Goal: Task Accomplishment & Management: Use online tool/utility

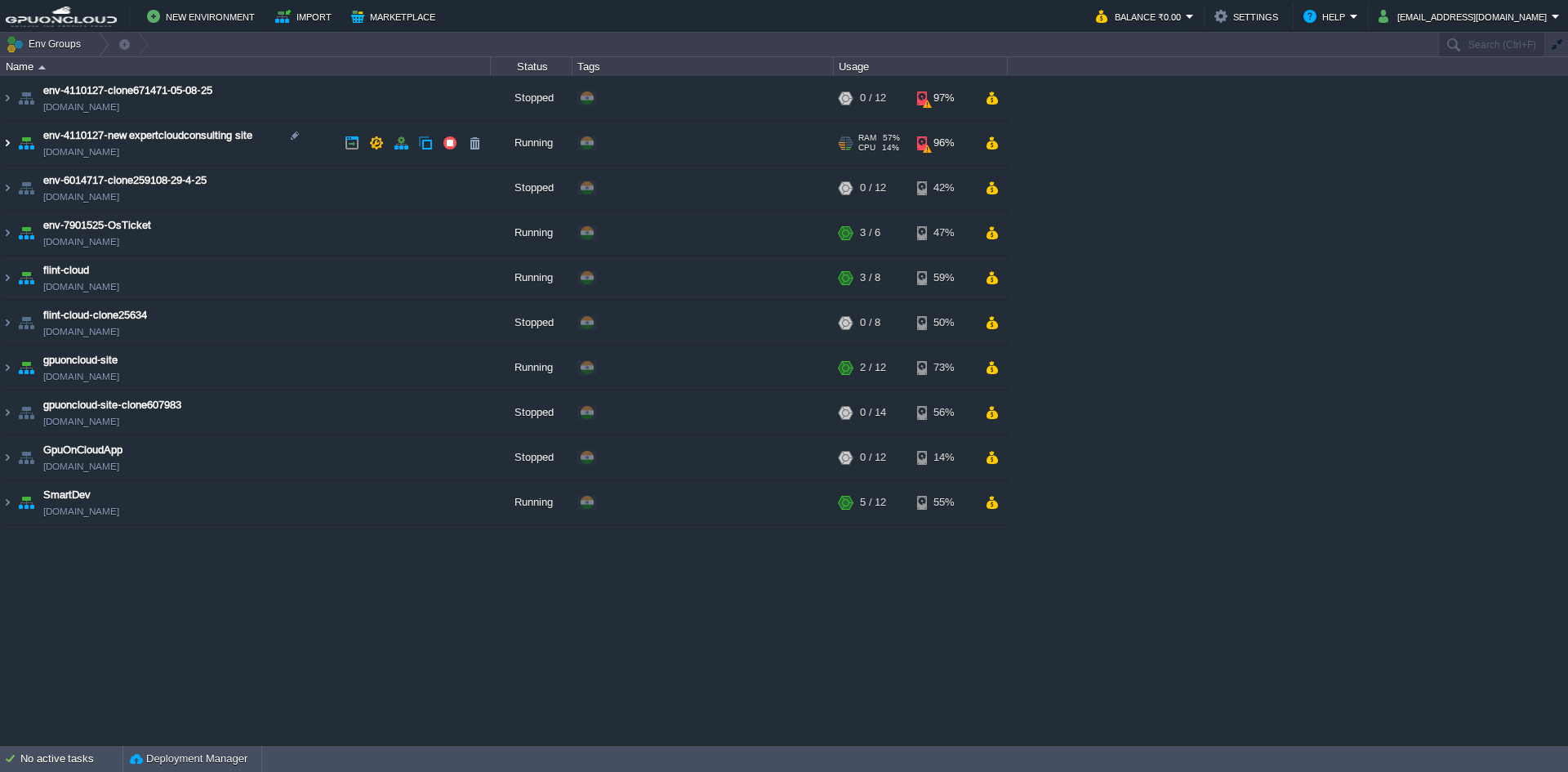
click at [2, 146] on img at bounding box center [7, 143] width 13 height 44
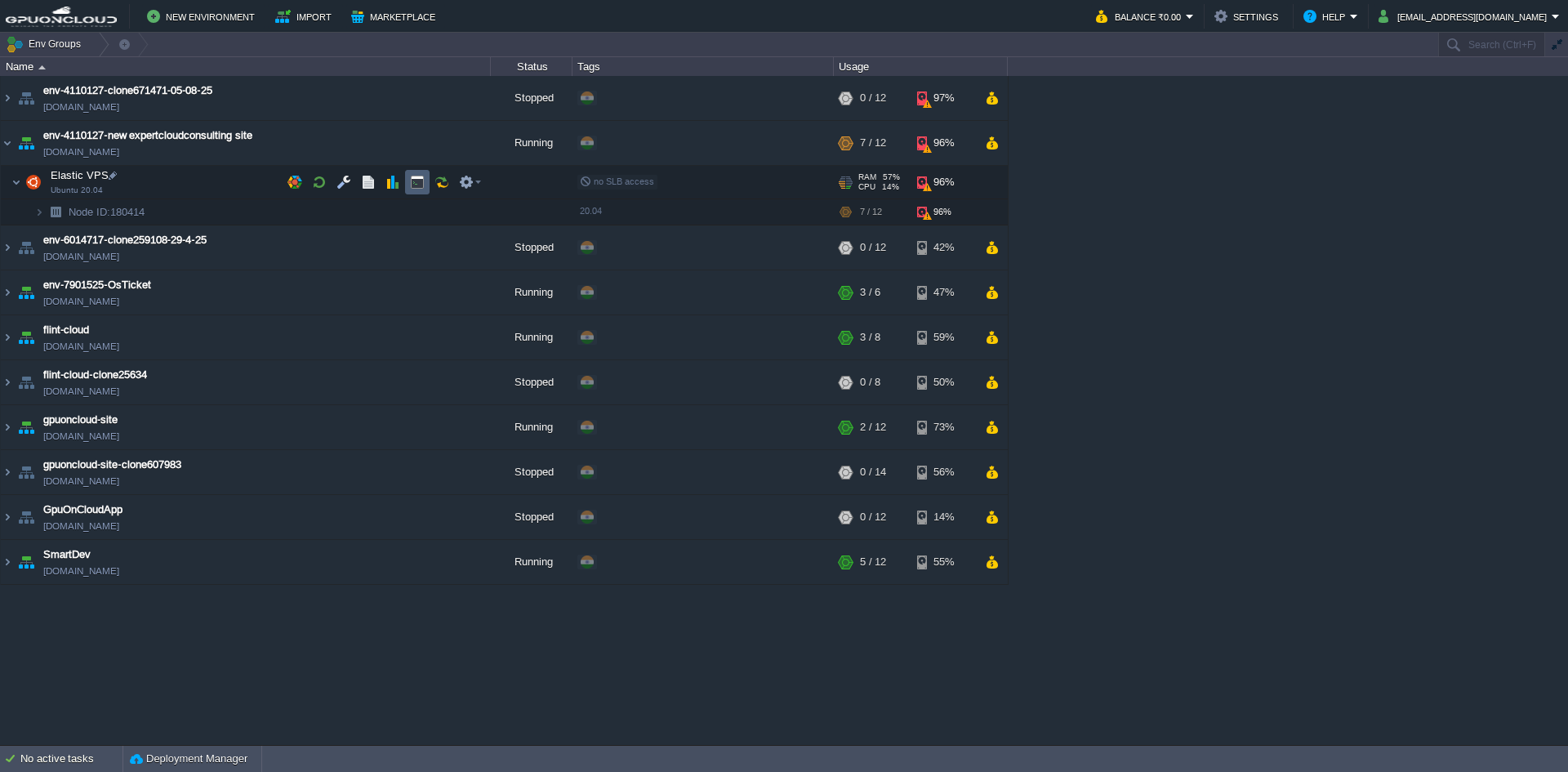
click at [411, 181] on button "button" at bounding box center [417, 182] width 15 height 15
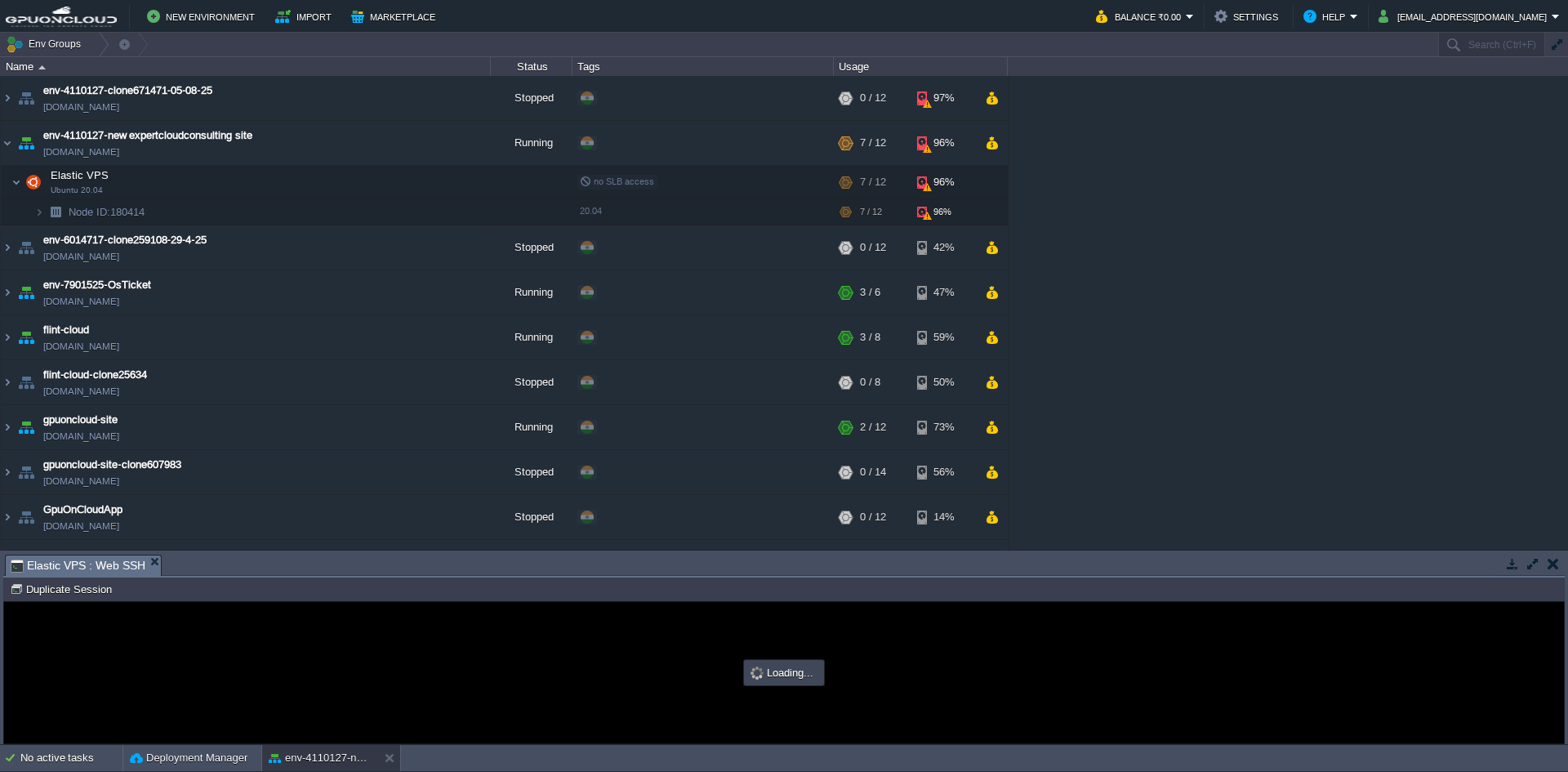
click at [1534, 559] on button "button" at bounding box center [1533, 563] width 15 height 15
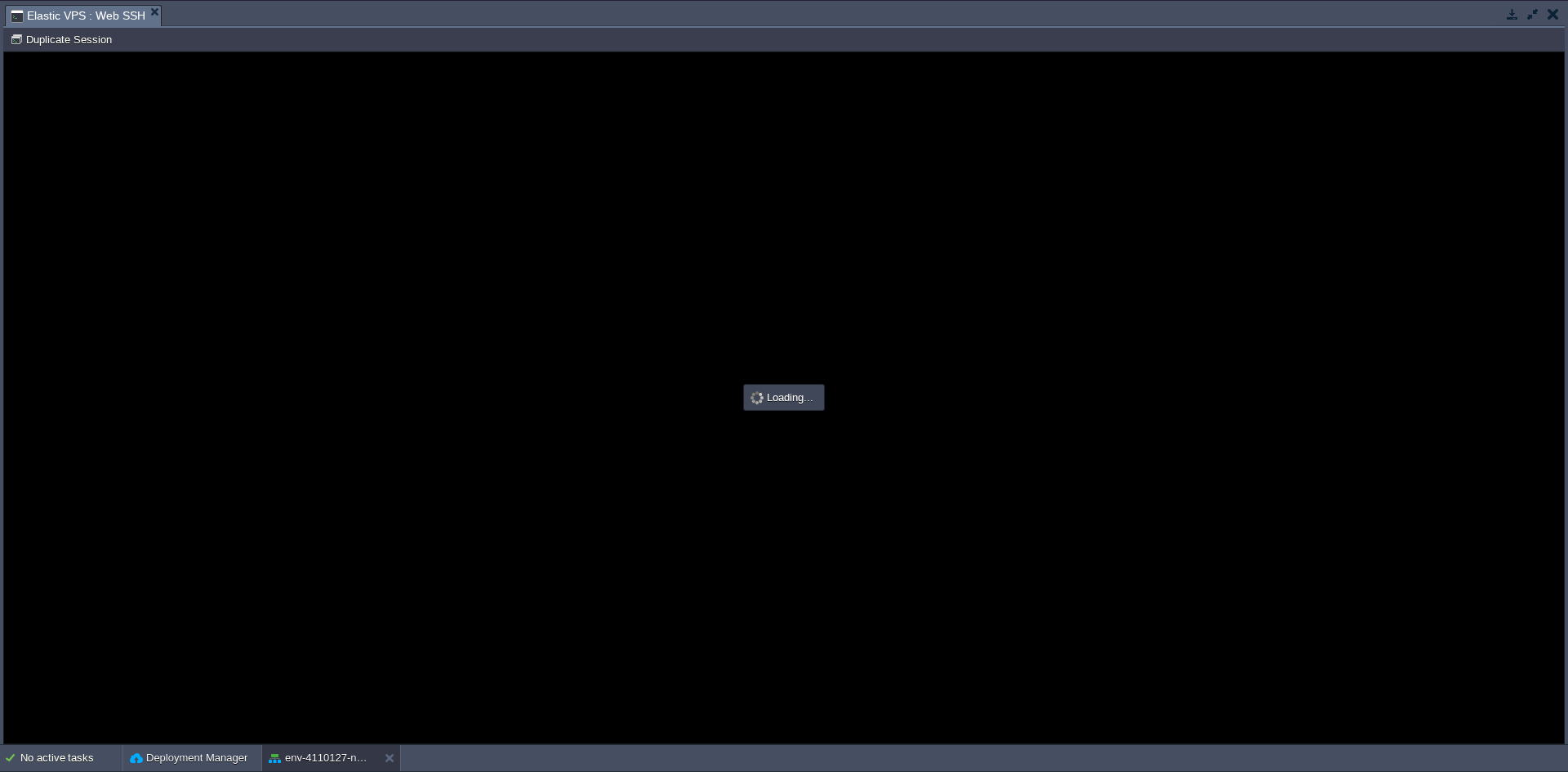
type input "#000000"
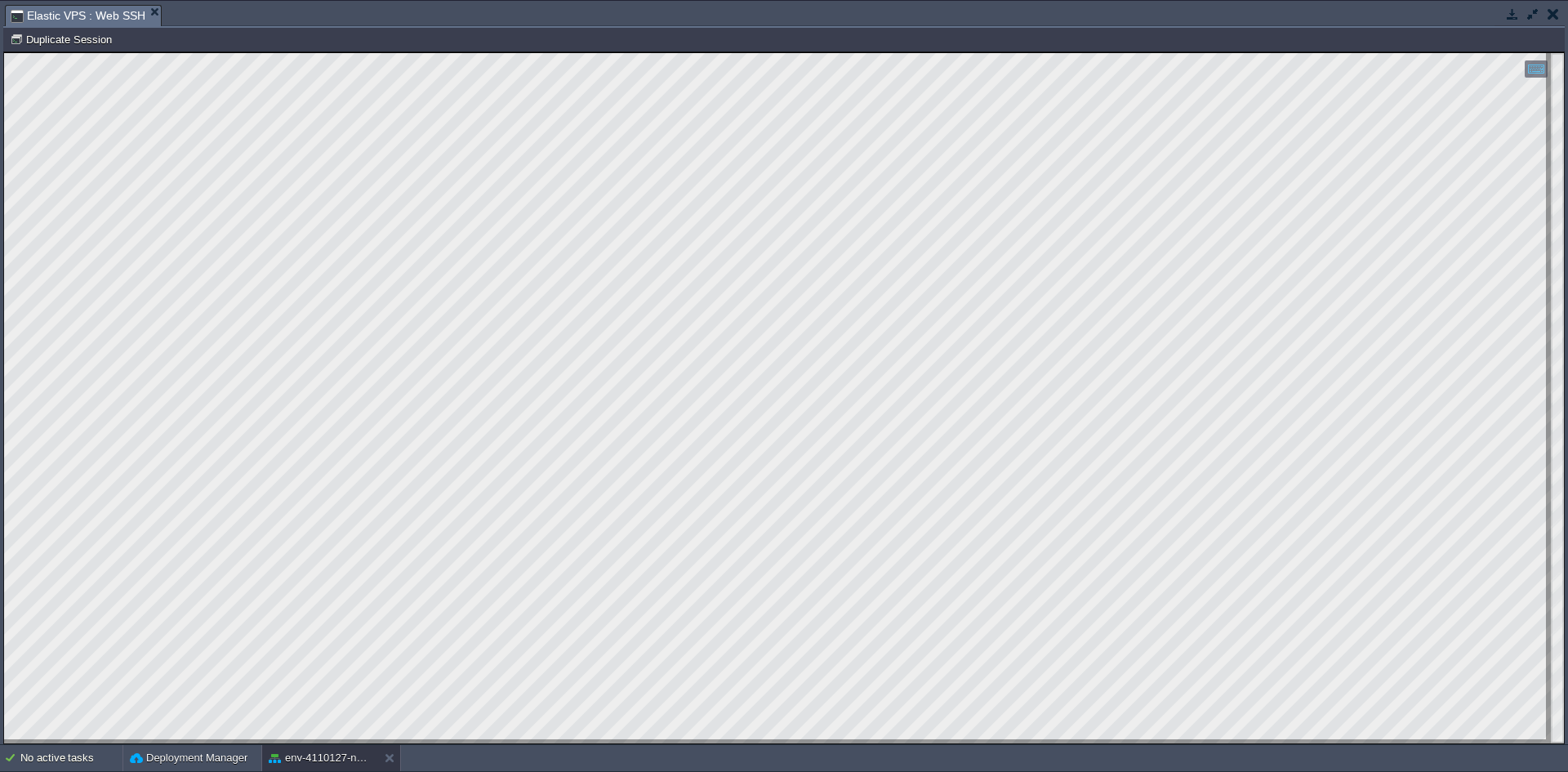
click at [4, 52] on html "Copy: Ctrl + Shift + C Paste: Ctrl + V Settings: Ctrl + Shift + Alt 0" at bounding box center [784, 52] width 1560 height 0
click at [272, 52] on html "Copy: Ctrl + Shift + C Paste: Ctrl + V Settings: Ctrl + Shift + Alt 0" at bounding box center [784, 52] width 1560 height 0
click at [4, 52] on html "Copy: Ctrl + Shift + C Paste: Ctrl + V Settings: Ctrl + Shift + Alt 0" at bounding box center [784, 52] width 1560 height 0
click at [251, 52] on html "Copy: Ctrl + Shift + C Paste: Ctrl + V Settings: Ctrl + Shift + Alt 0" at bounding box center [784, 52] width 1560 height 0
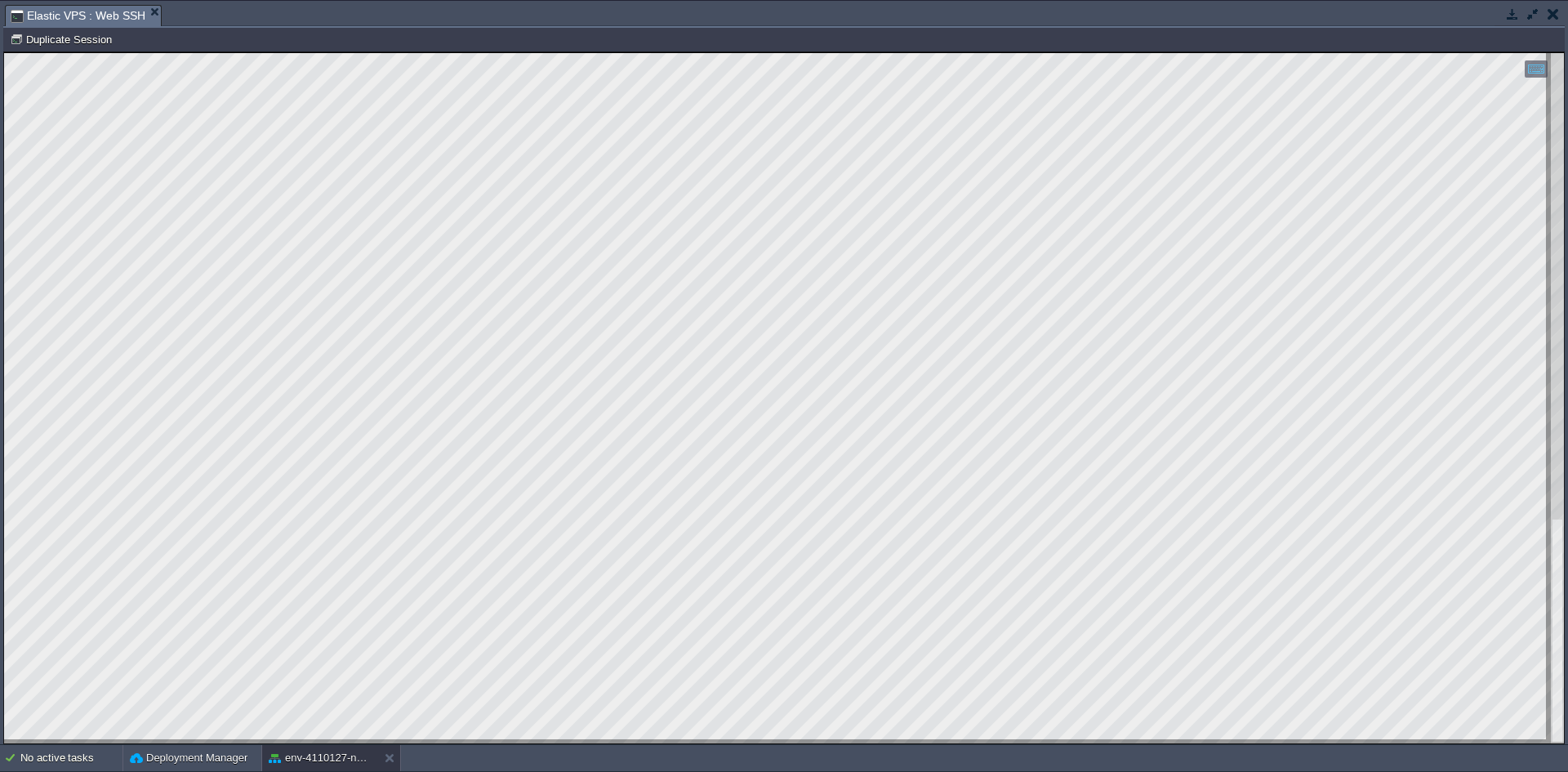
click at [1516, 10] on button "button" at bounding box center [1512, 14] width 15 height 15
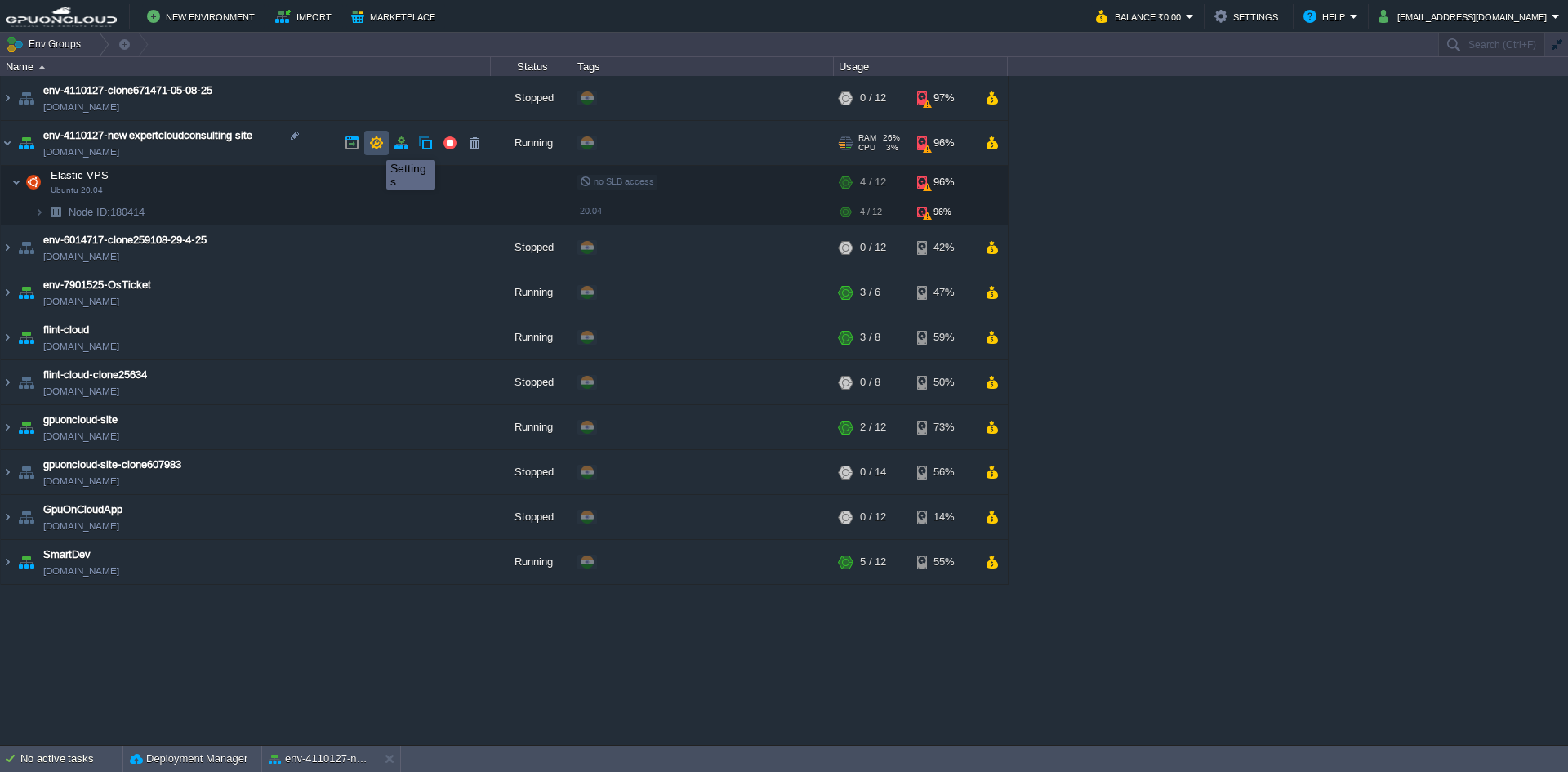
click at [374, 146] on button "button" at bounding box center [376, 143] width 15 height 15
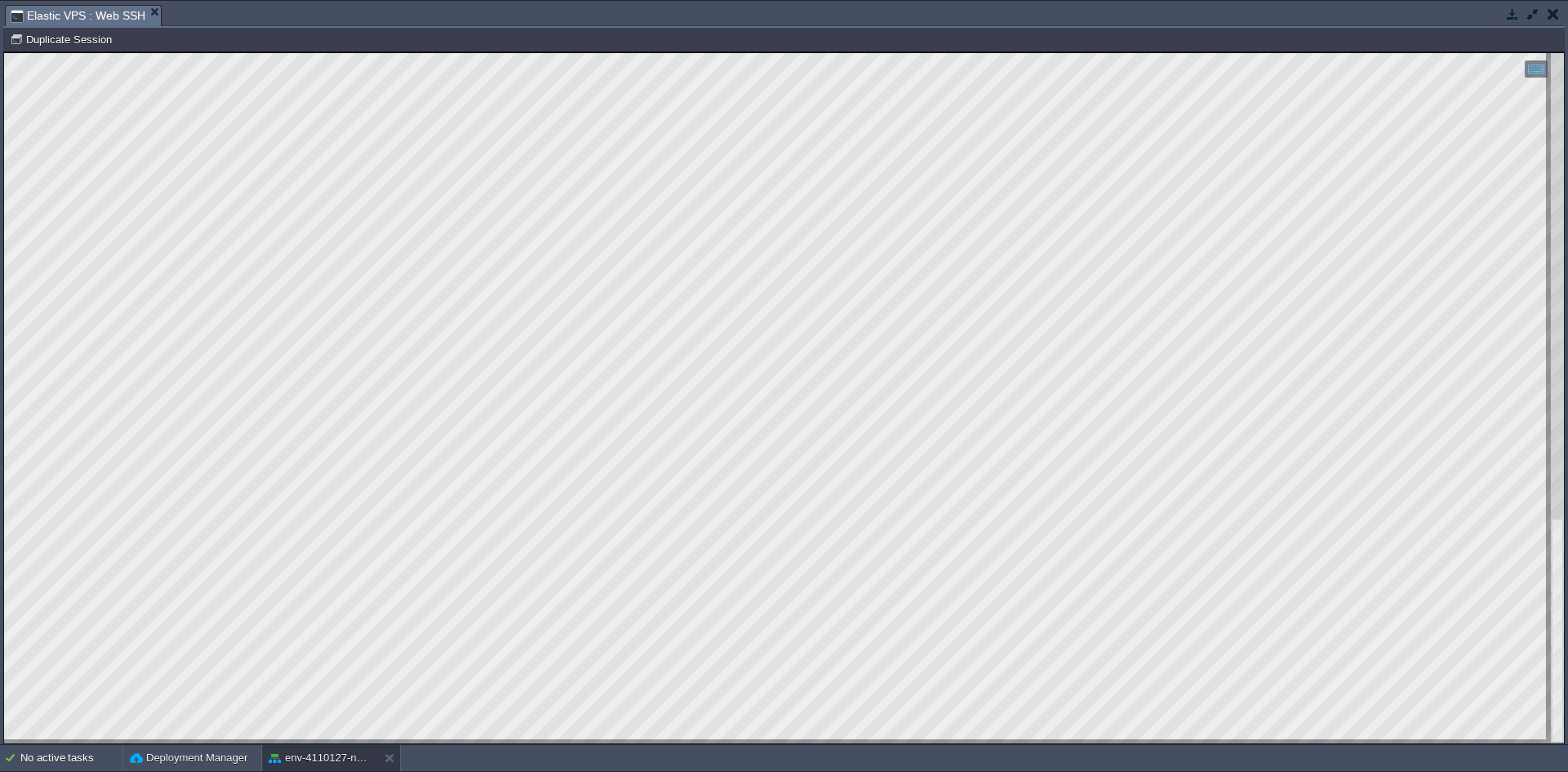
click at [1517, 16] on button "button" at bounding box center [1512, 14] width 15 height 15
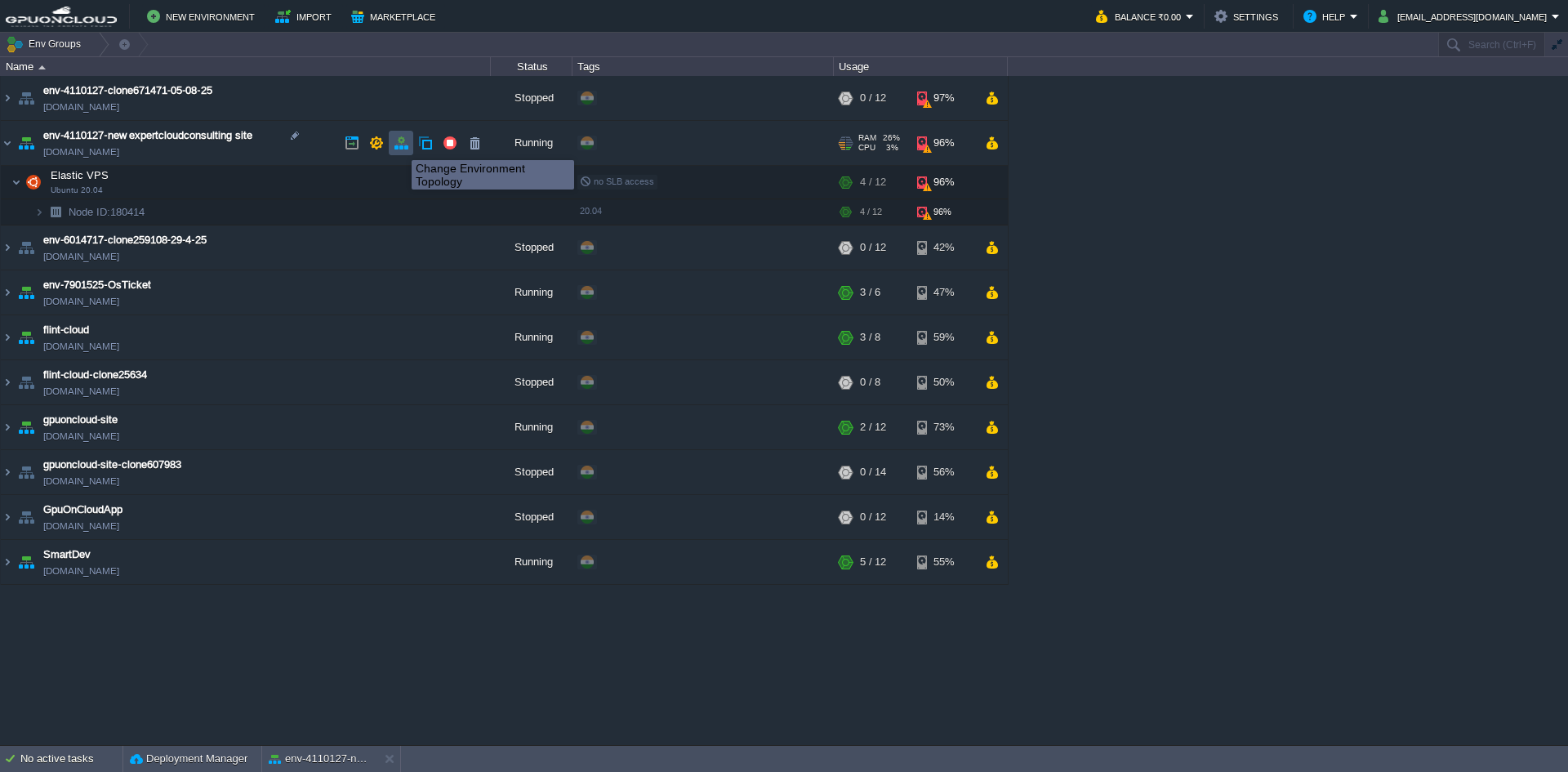
click at [400, 146] on button "button" at bounding box center [401, 143] width 15 height 15
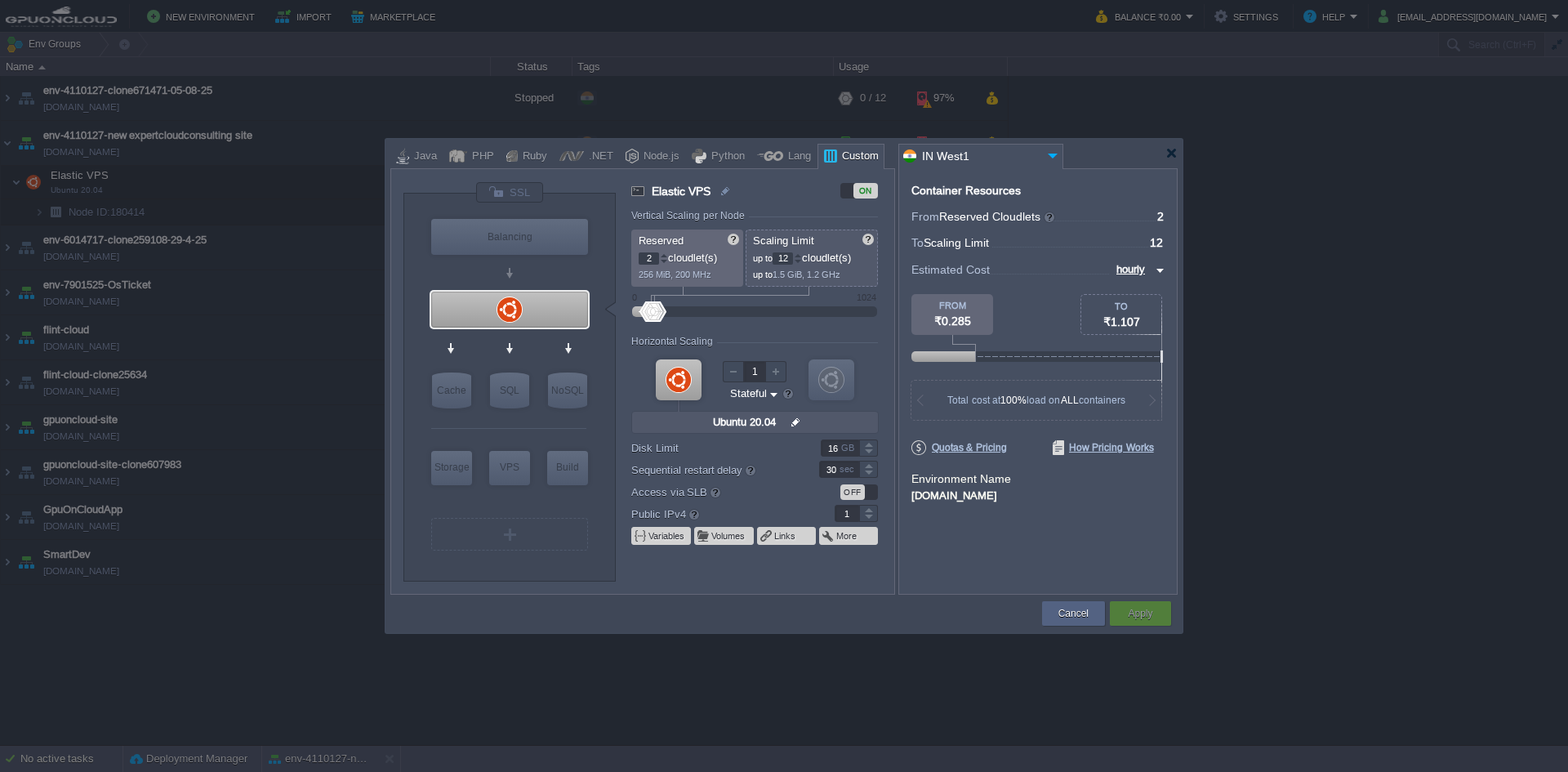
type input "17"
click at [871, 446] on div at bounding box center [868, 443] width 19 height 8
click at [1155, 609] on div "Apply" at bounding box center [1140, 613] width 36 height 25
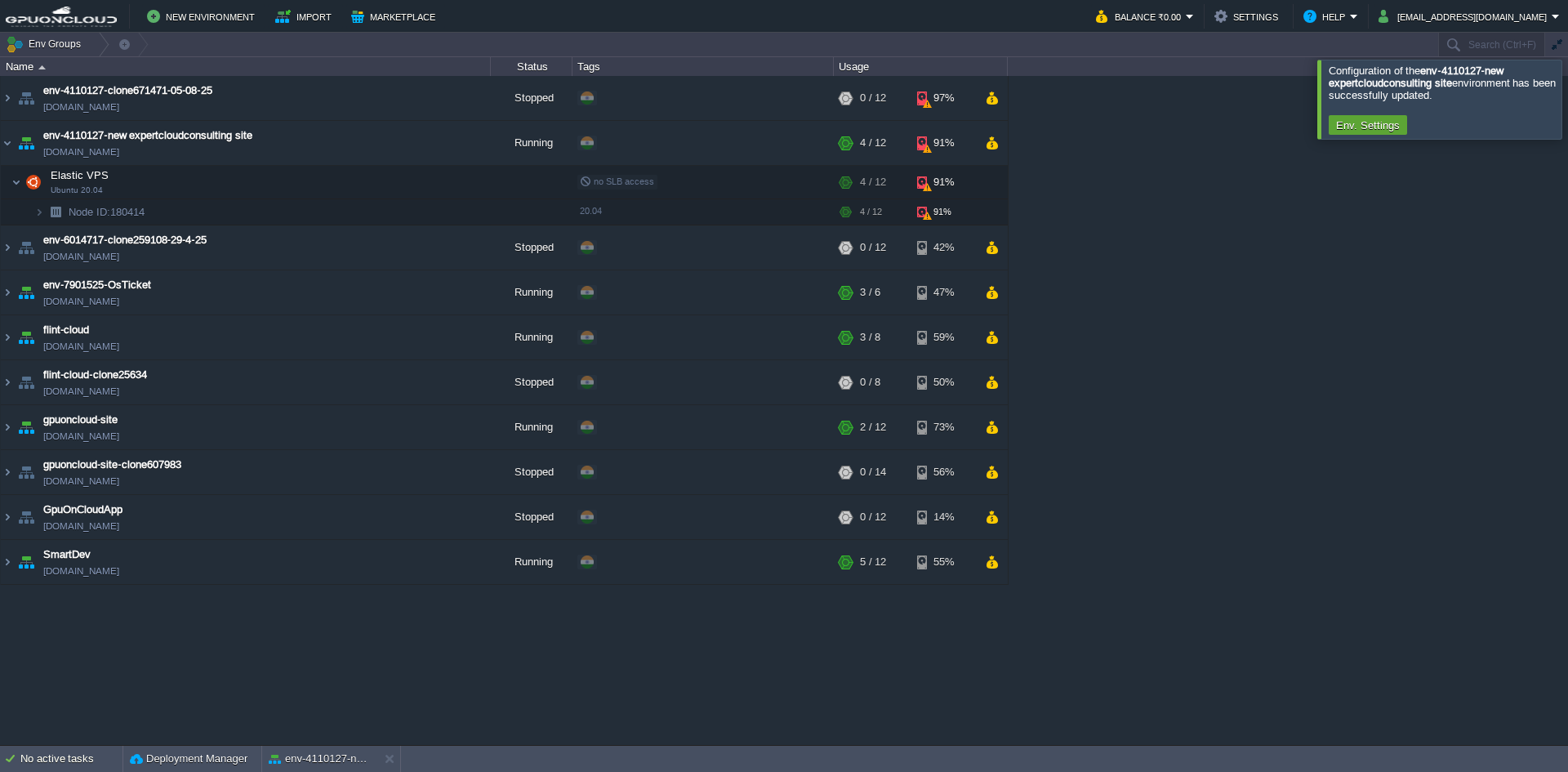
click at [1372, 269] on div "env-4110127-clone671471-05-08-25 env-4110127-clone671471-05-08-25.in1.gpuonclou…" at bounding box center [784, 410] width 1568 height 669
click at [420, 179] on button "button" at bounding box center [417, 182] width 15 height 15
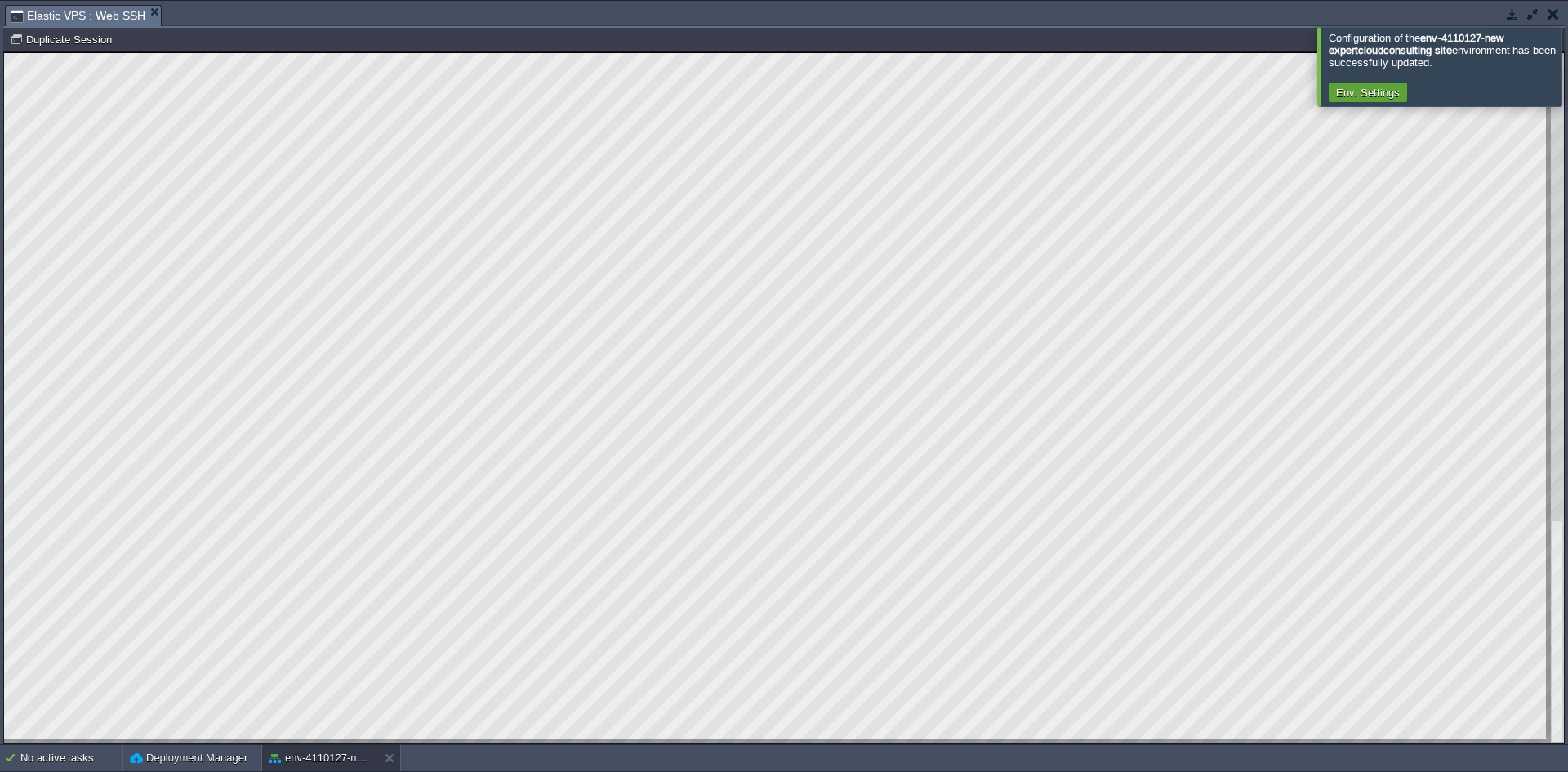
click at [1513, 16] on button "button" at bounding box center [1512, 14] width 15 height 15
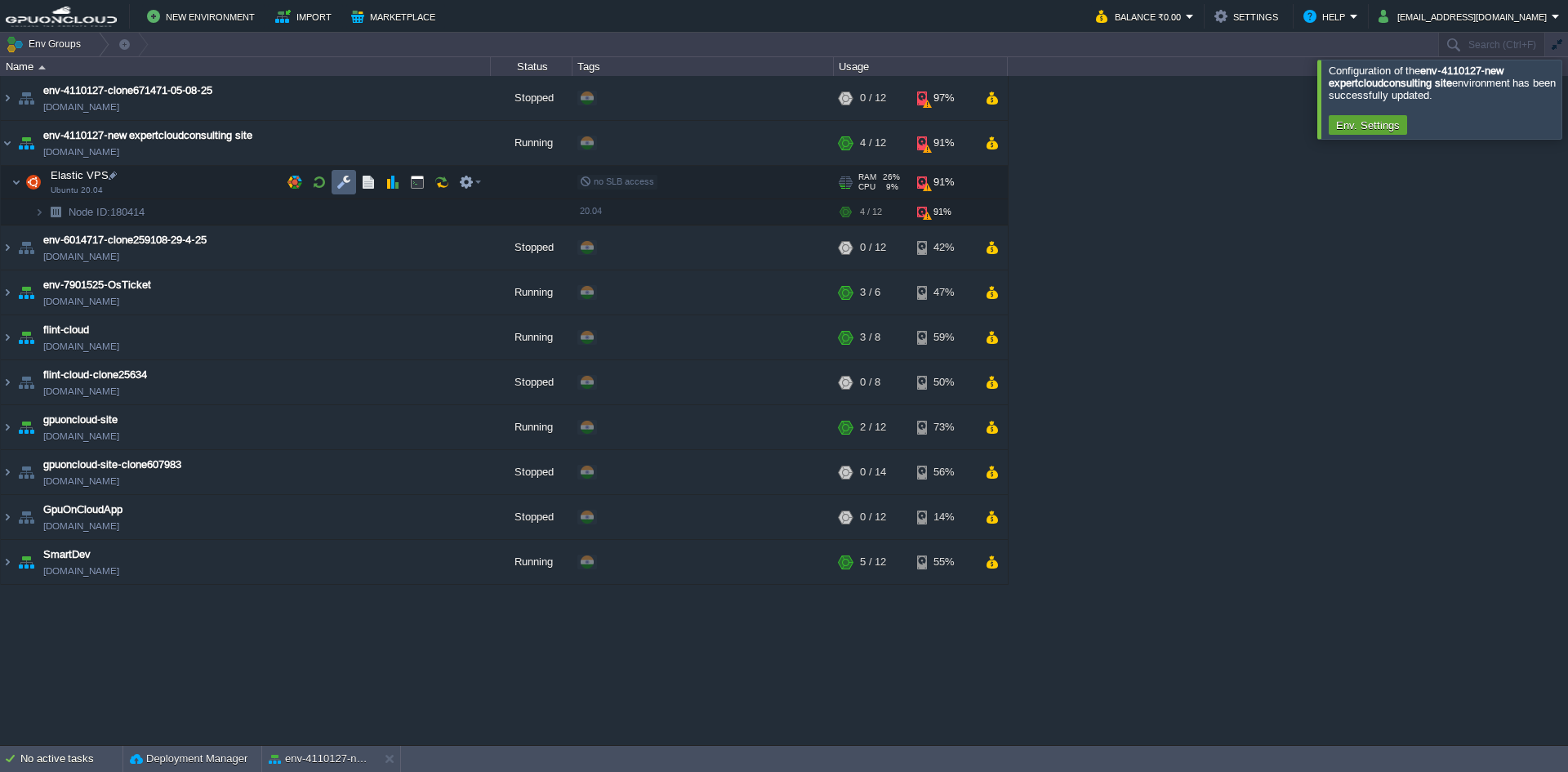
click at [346, 180] on button "button" at bounding box center [344, 182] width 15 height 15
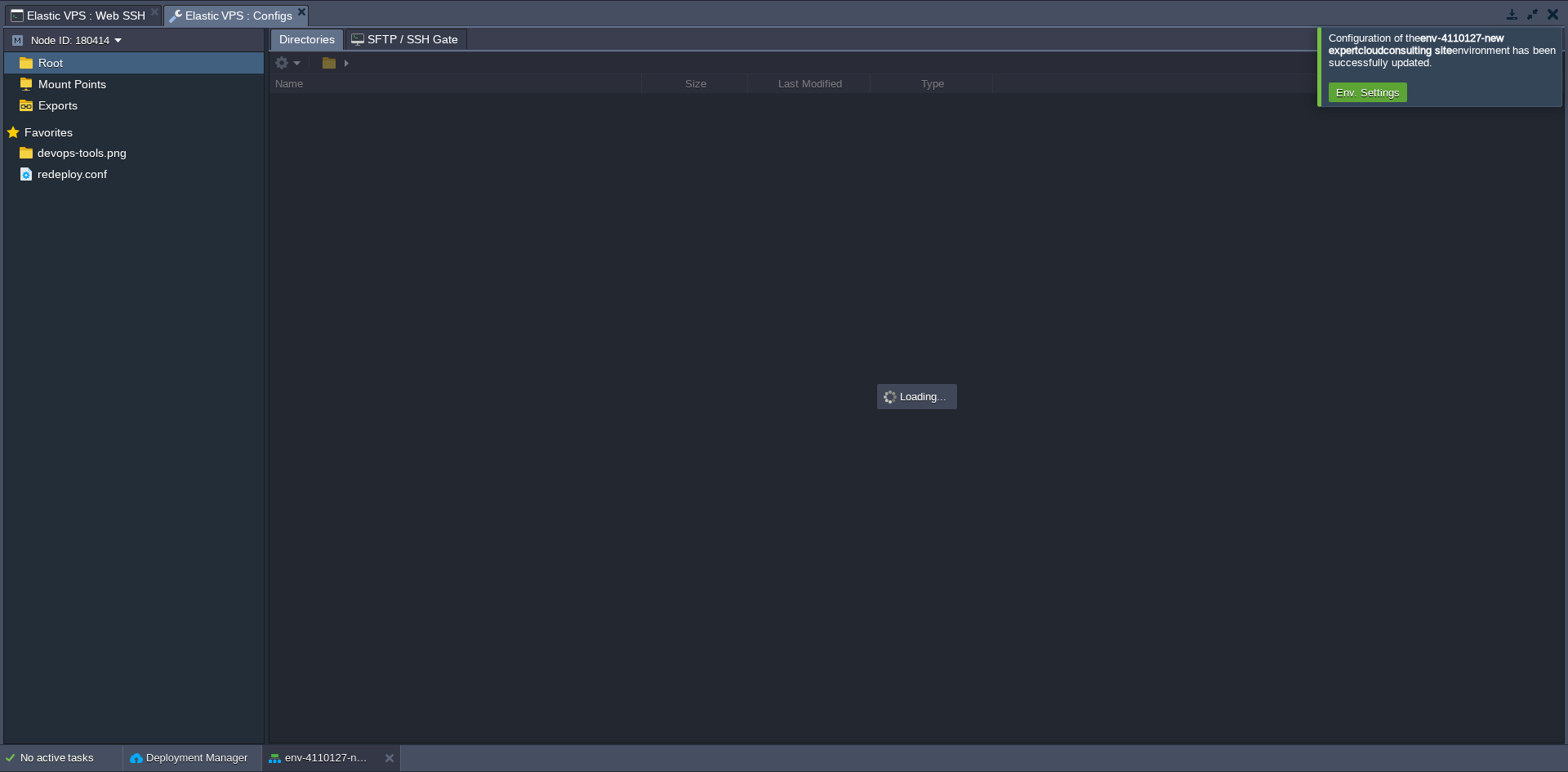
click at [1567, 69] on div at bounding box center [1588, 66] width 0 height 79
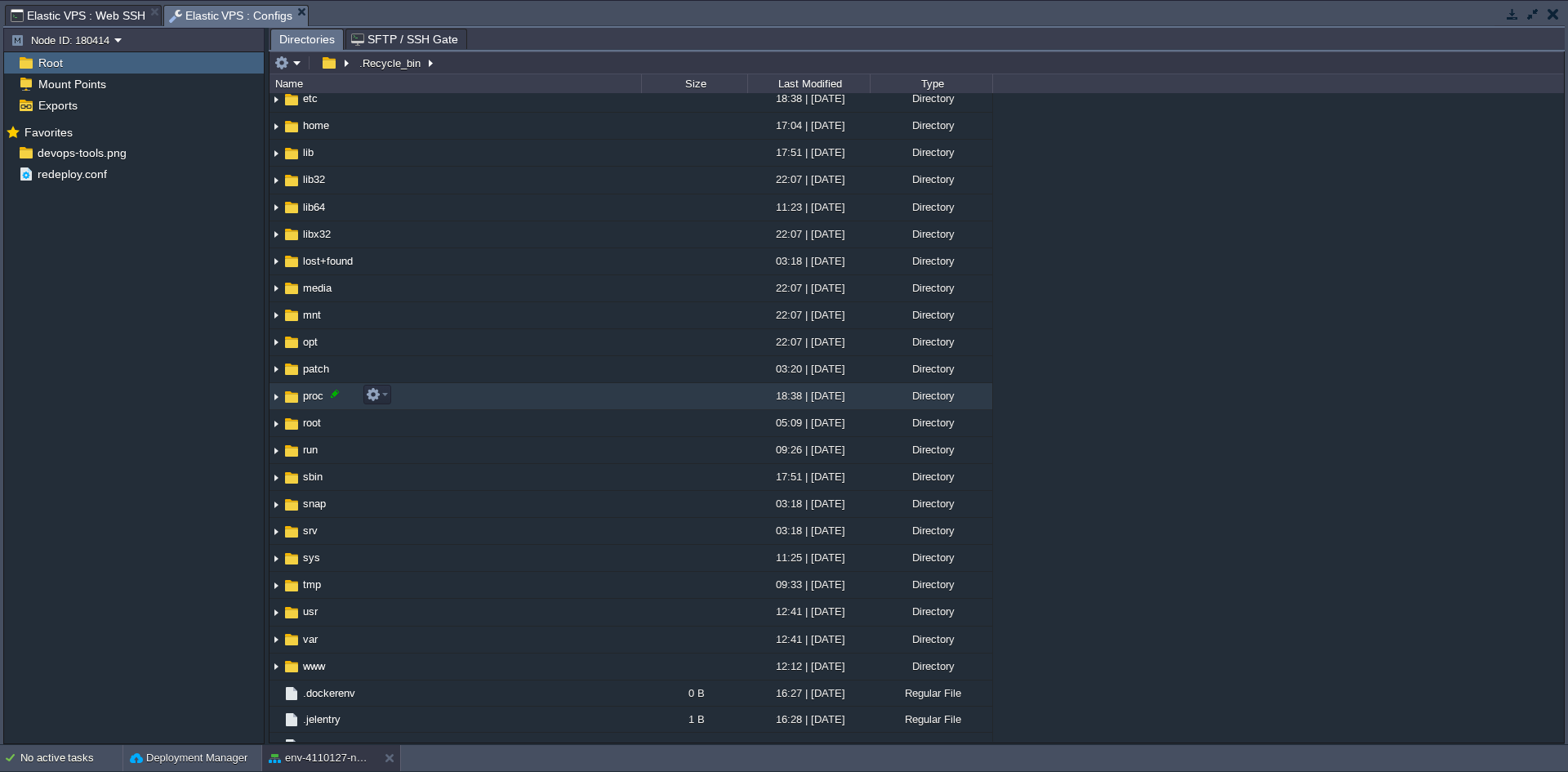
scroll to position [261, 0]
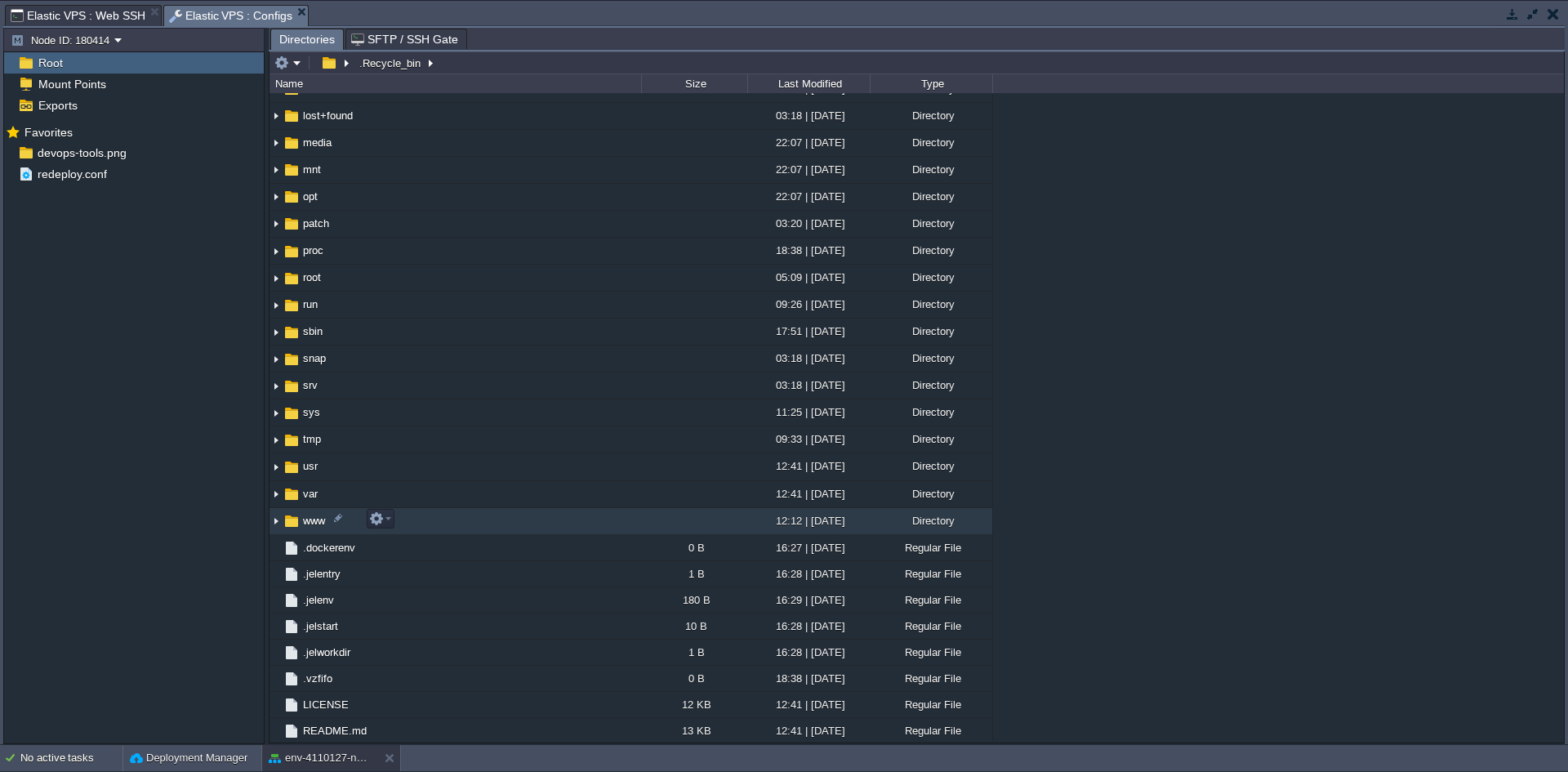
click at [274, 522] on img at bounding box center [276, 522] width 13 height 26
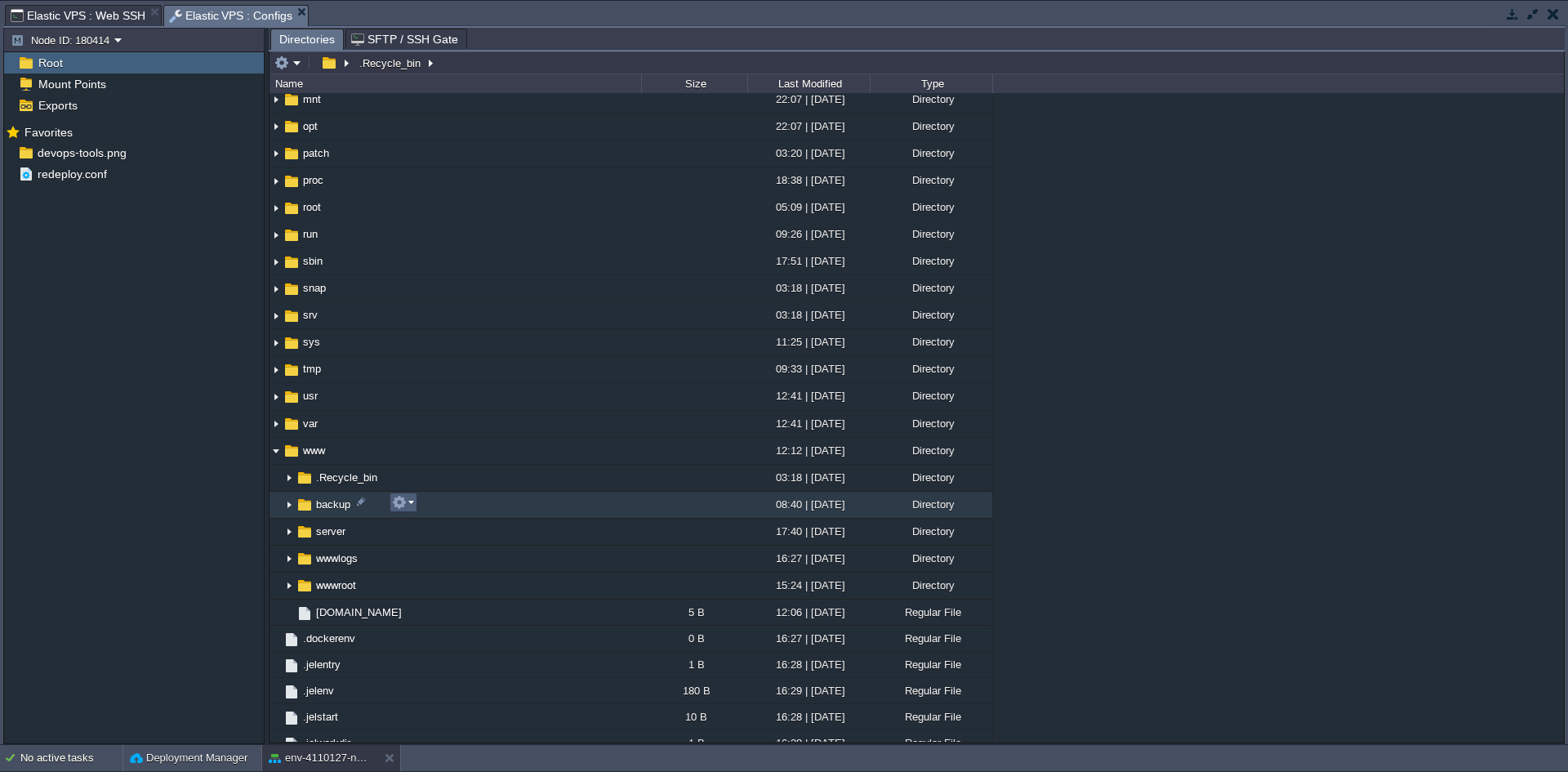
scroll to position [421, 0]
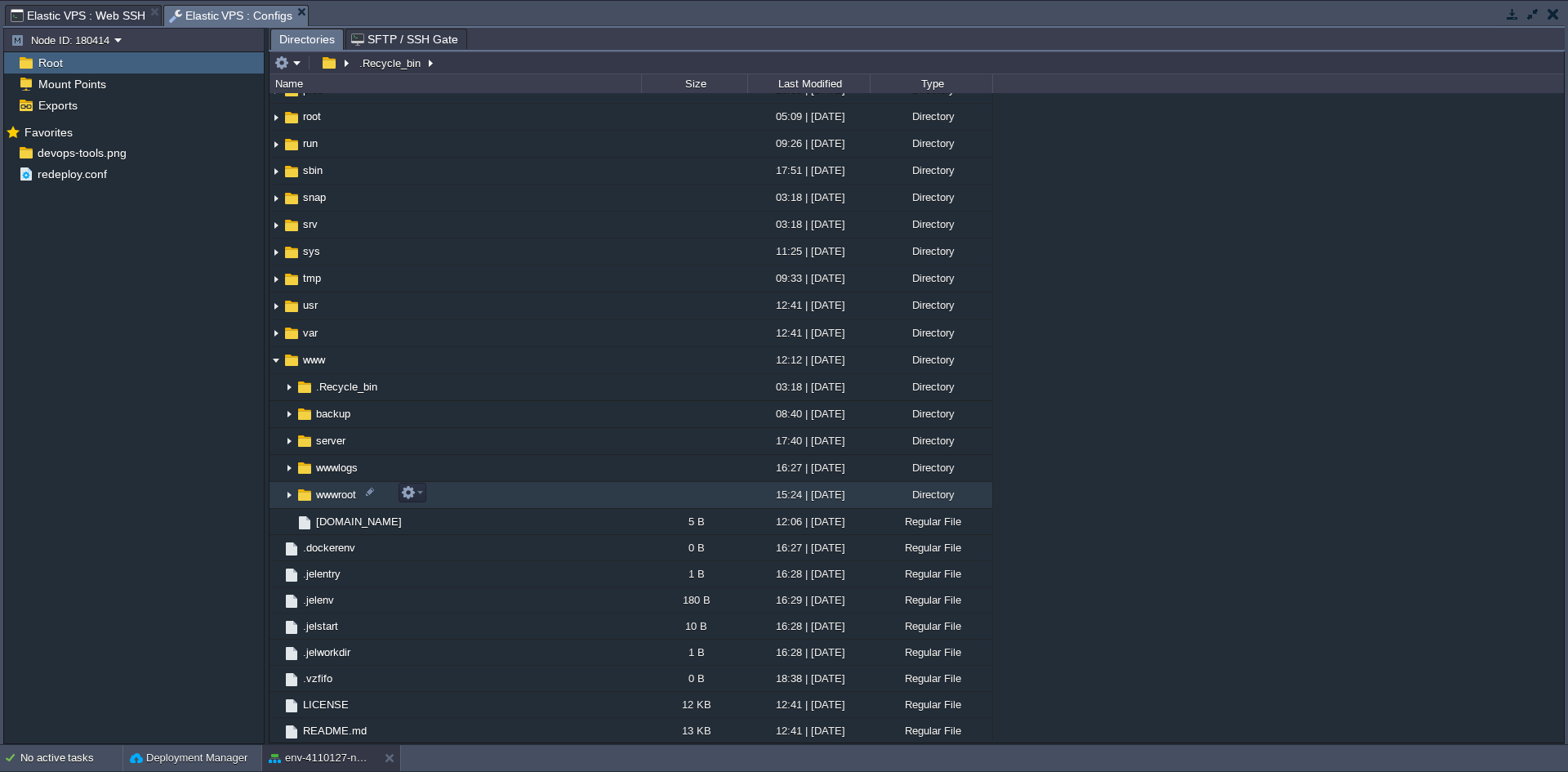
click at [284, 489] on img at bounding box center [288, 495] width 13 height 26
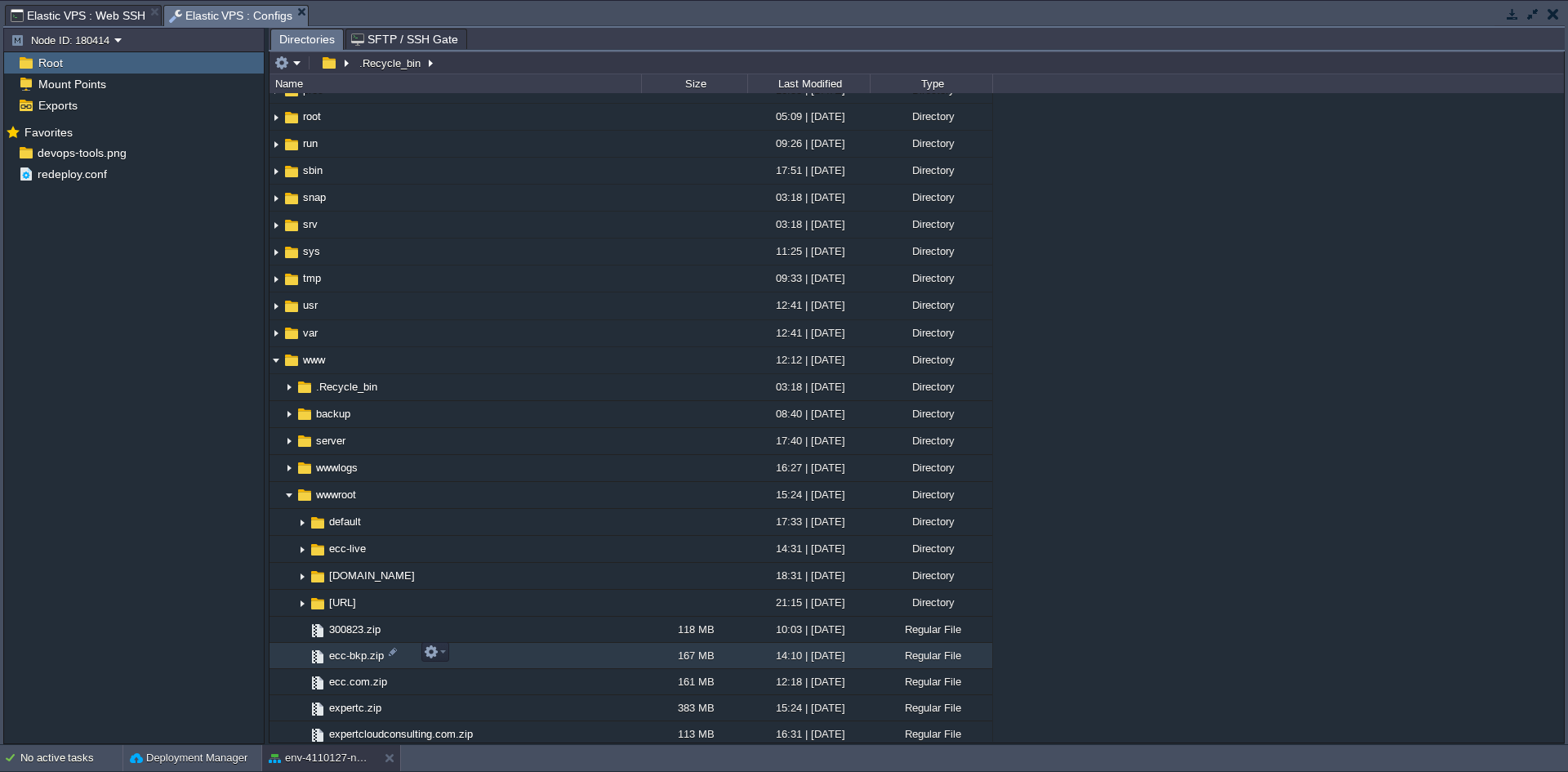
scroll to position [585, 0]
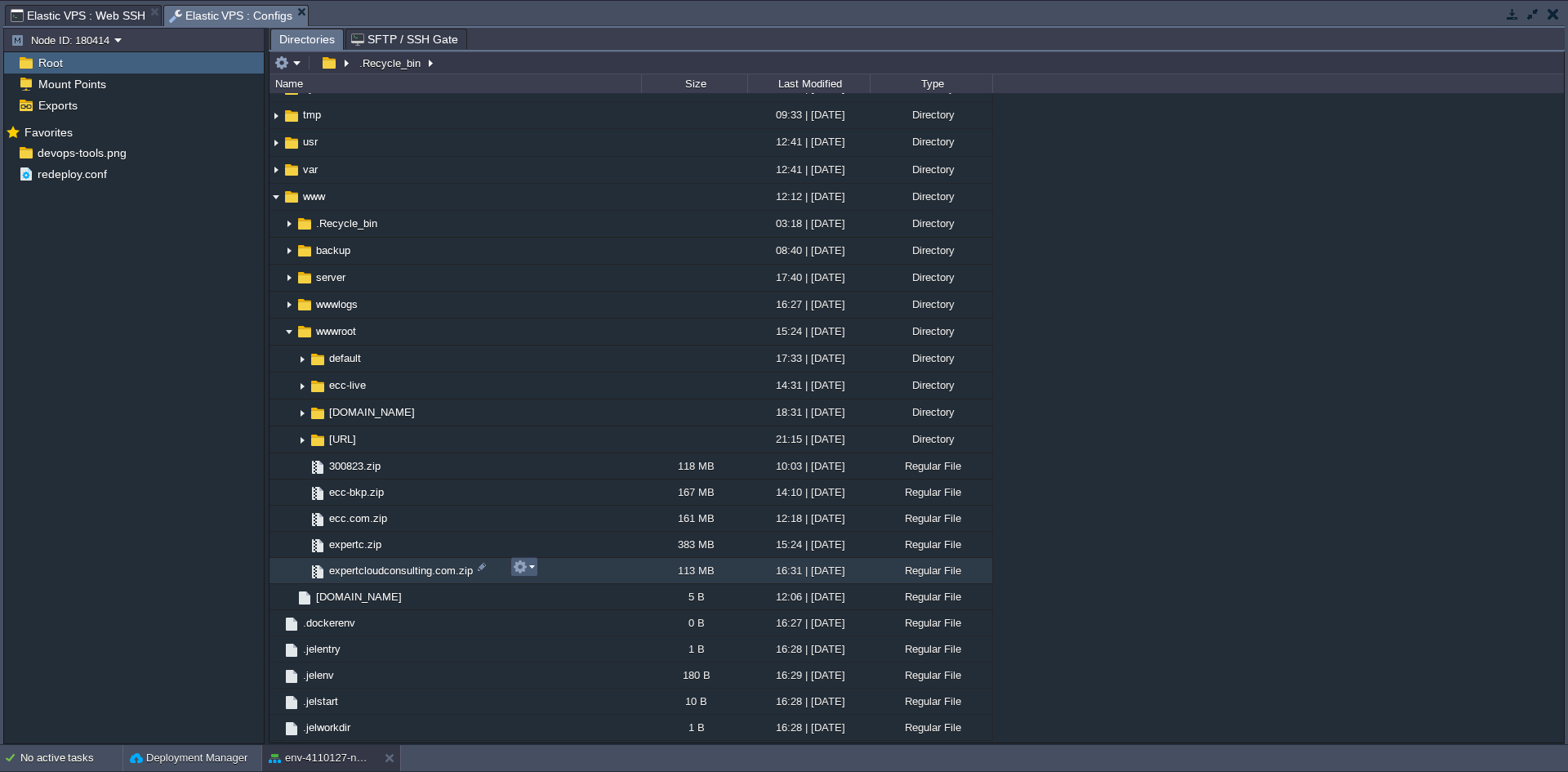
click at [528, 570] on em at bounding box center [524, 566] width 22 height 15
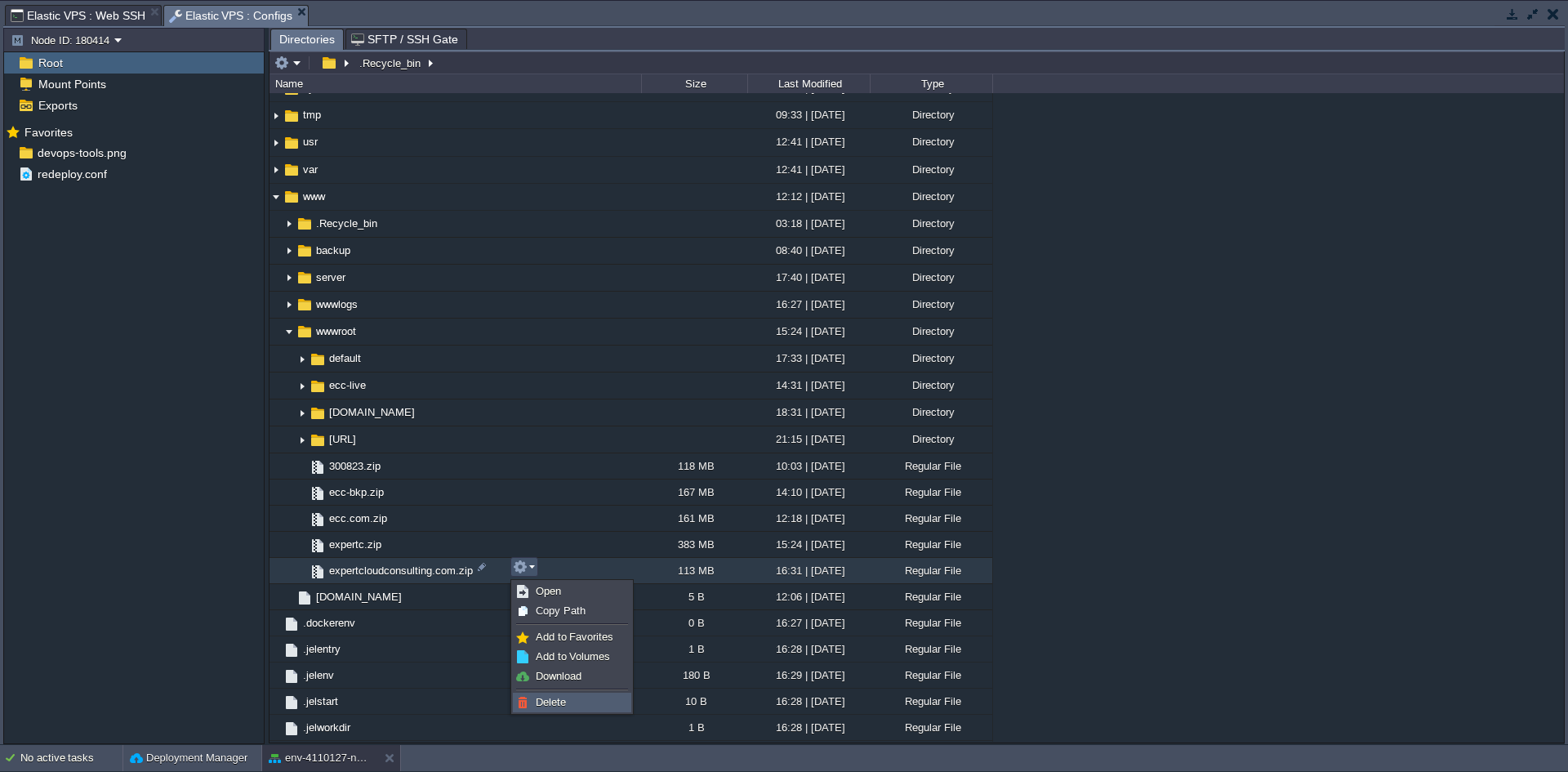
click at [564, 702] on span "Delete" at bounding box center [550, 702] width 31 height 12
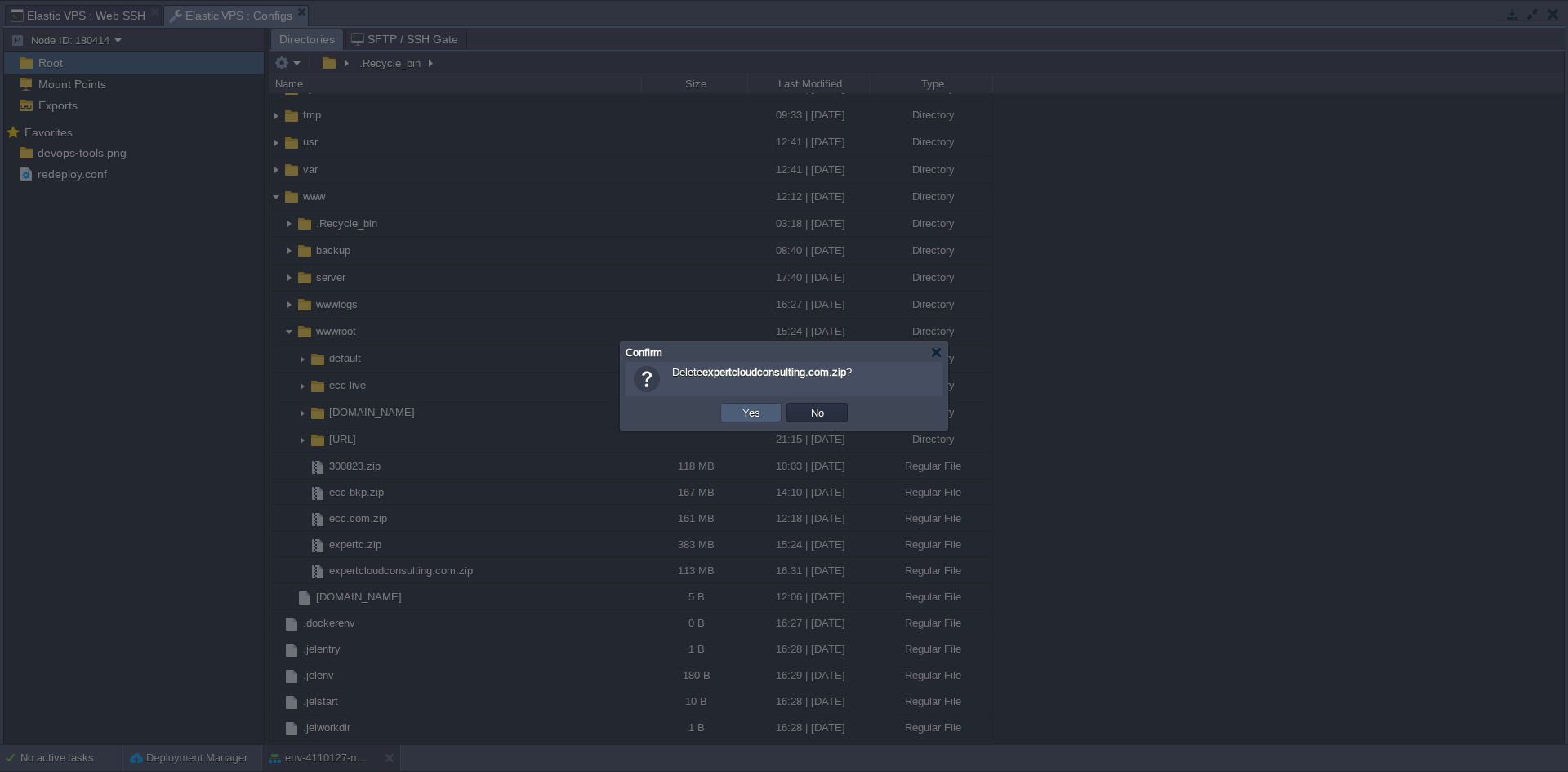
click at [751, 412] on button "Yes" at bounding box center [751, 413] width 28 height 15
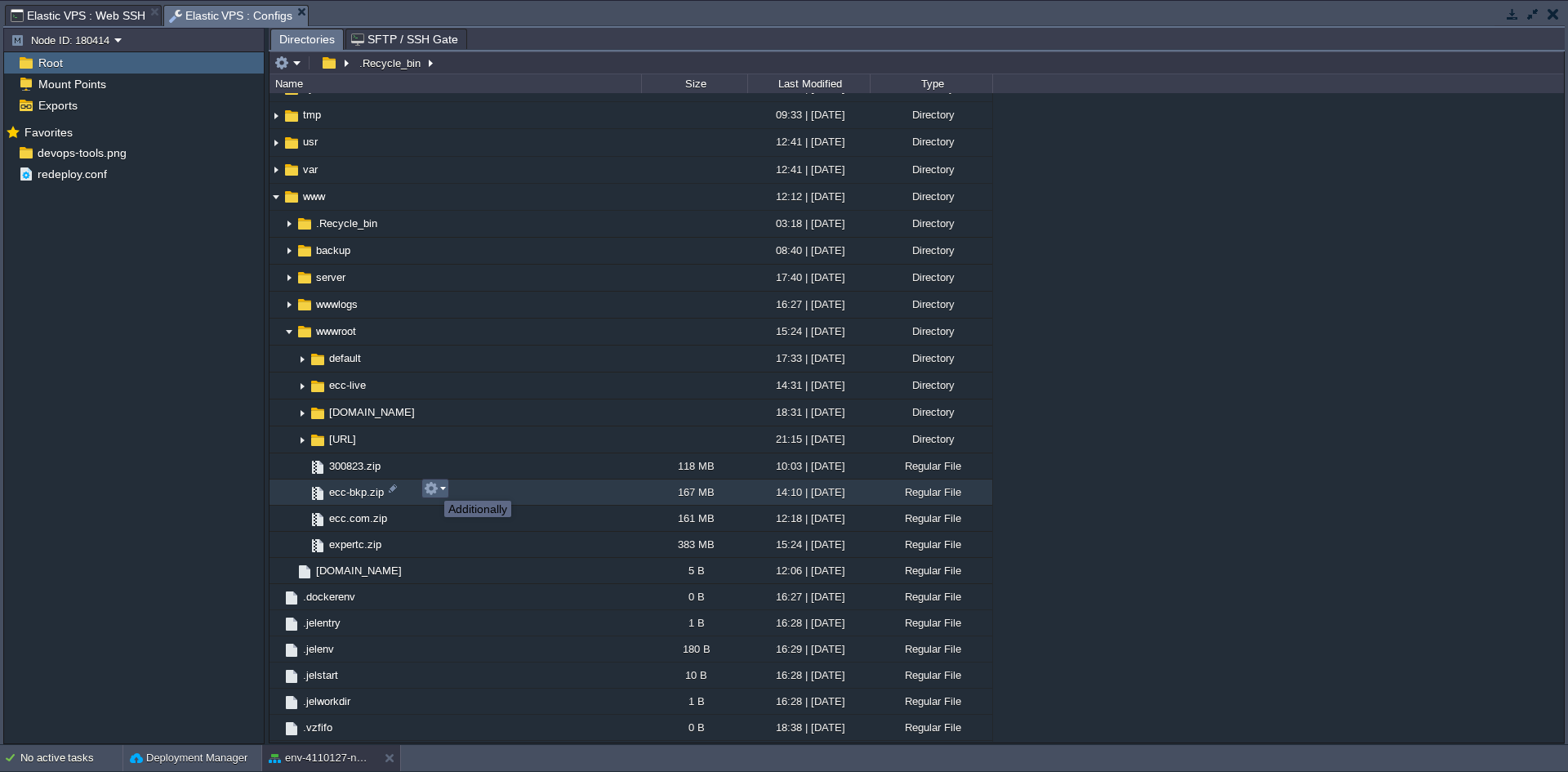
click at [432, 486] on button "button" at bounding box center [431, 488] width 15 height 15
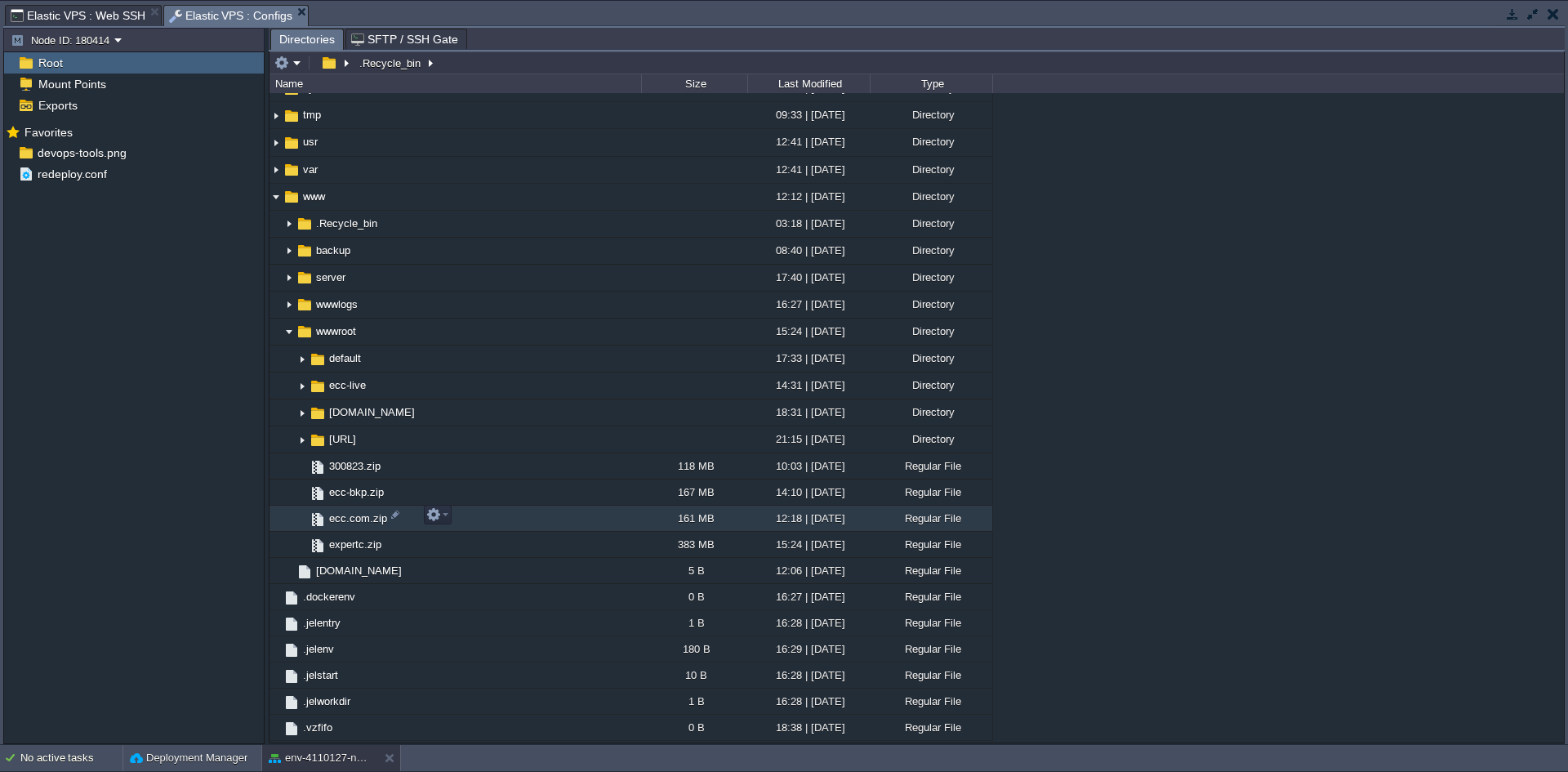
click at [371, 515] on span "ecc.com.zip" at bounding box center [358, 518] width 63 height 14
click at [300, 436] on img at bounding box center [301, 440] width 13 height 26
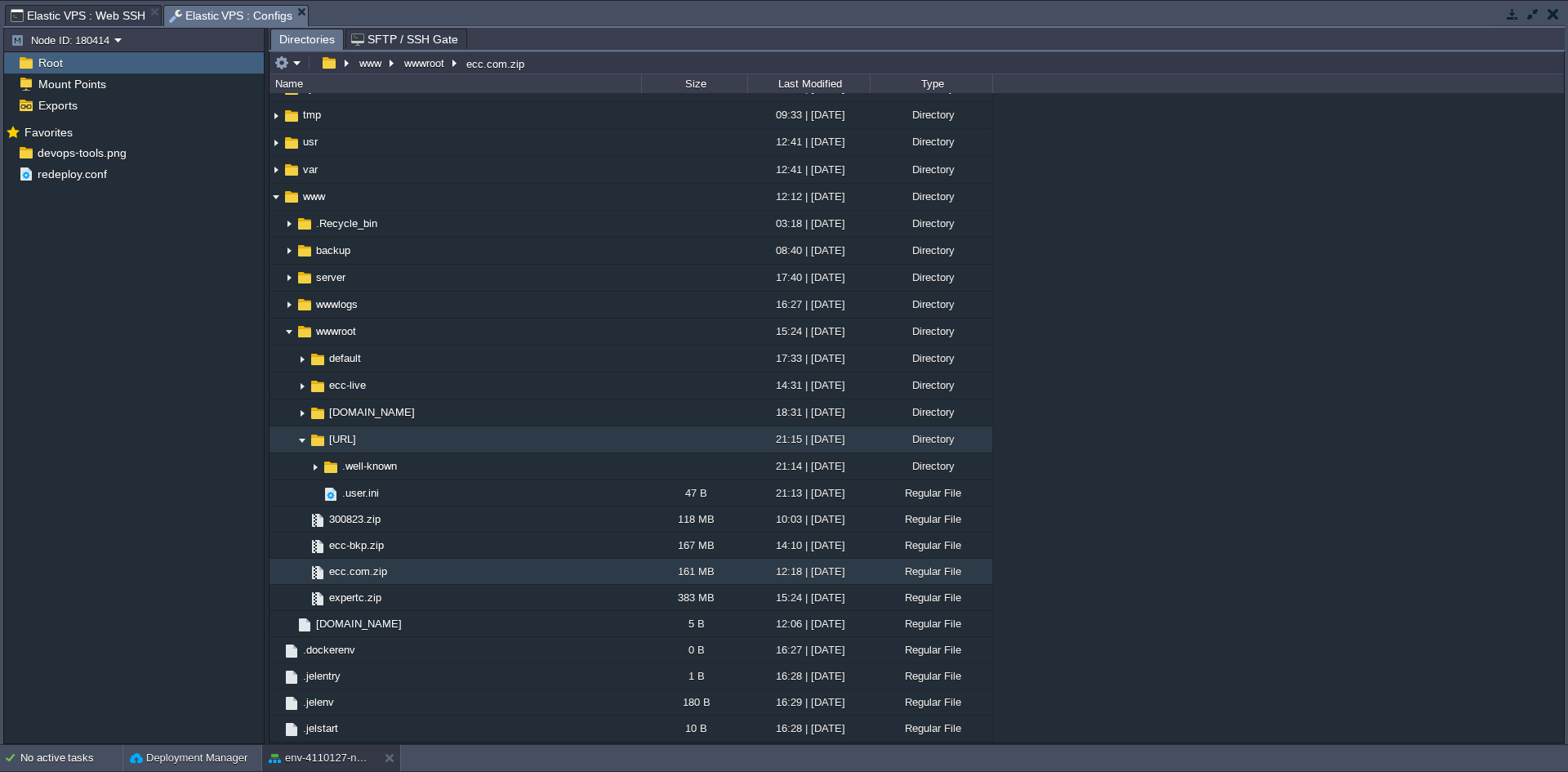
scroll to position [667, 0]
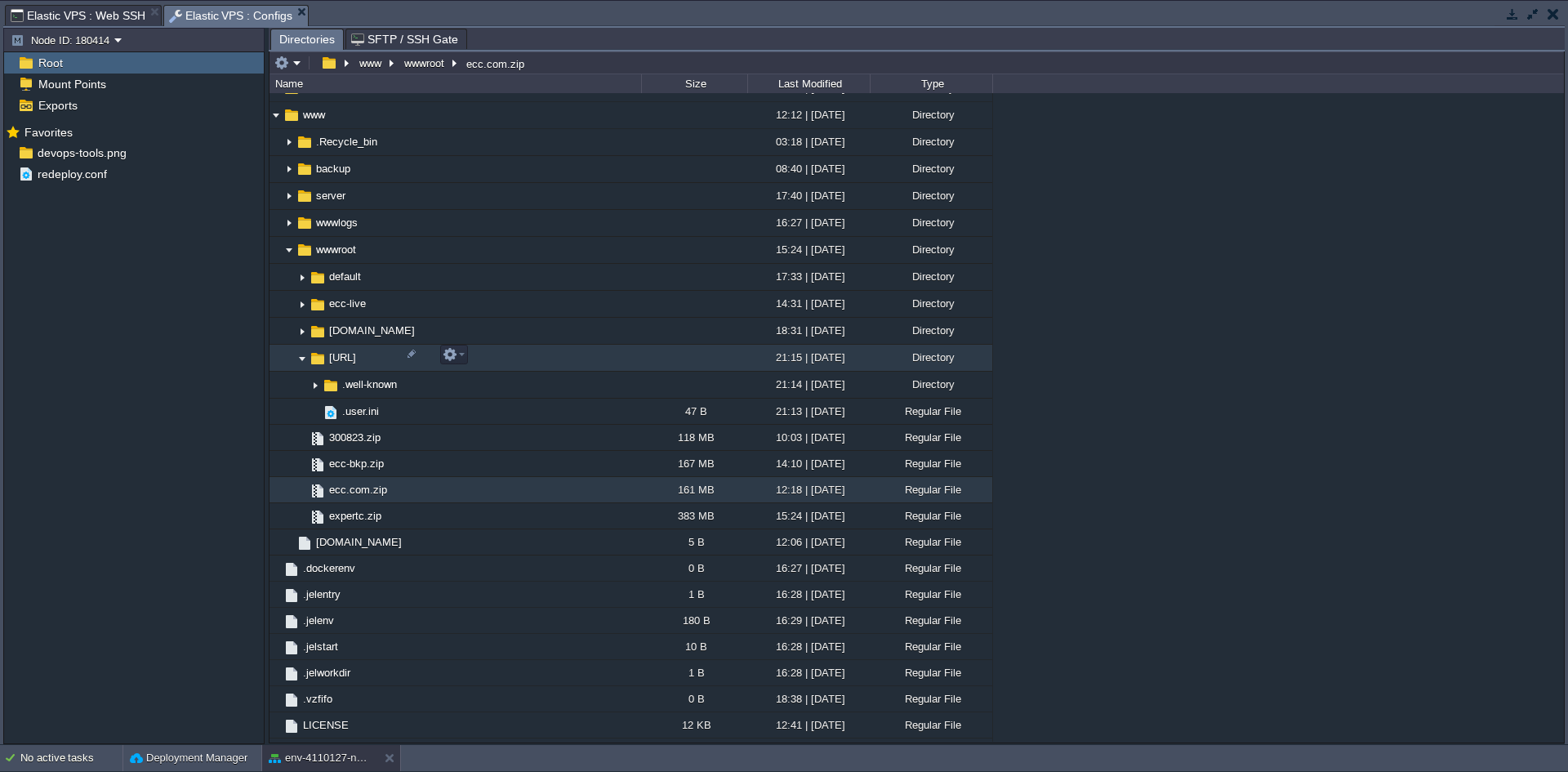
click at [300, 355] on img at bounding box center [301, 358] width 13 height 26
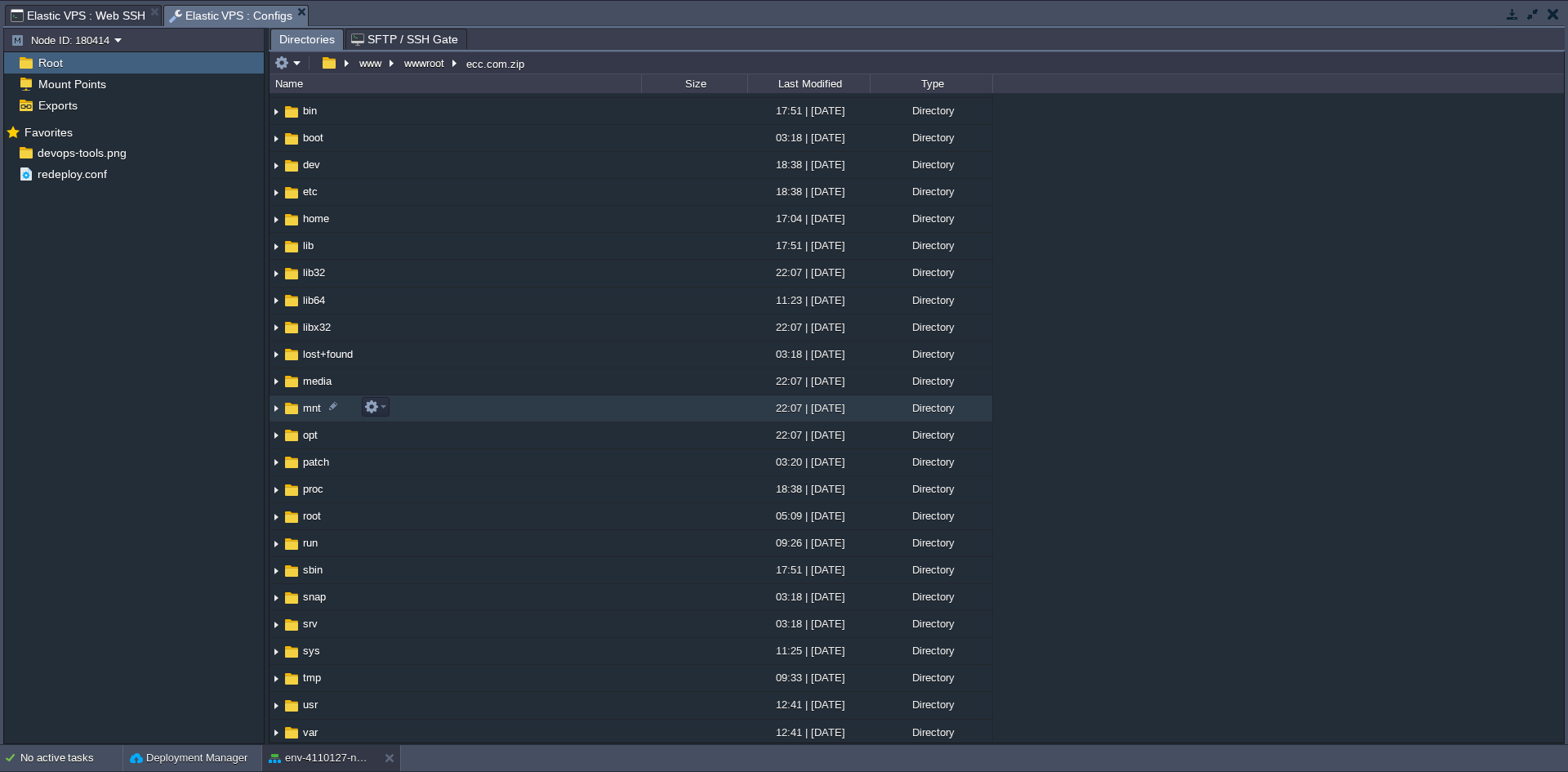
scroll to position [0, 0]
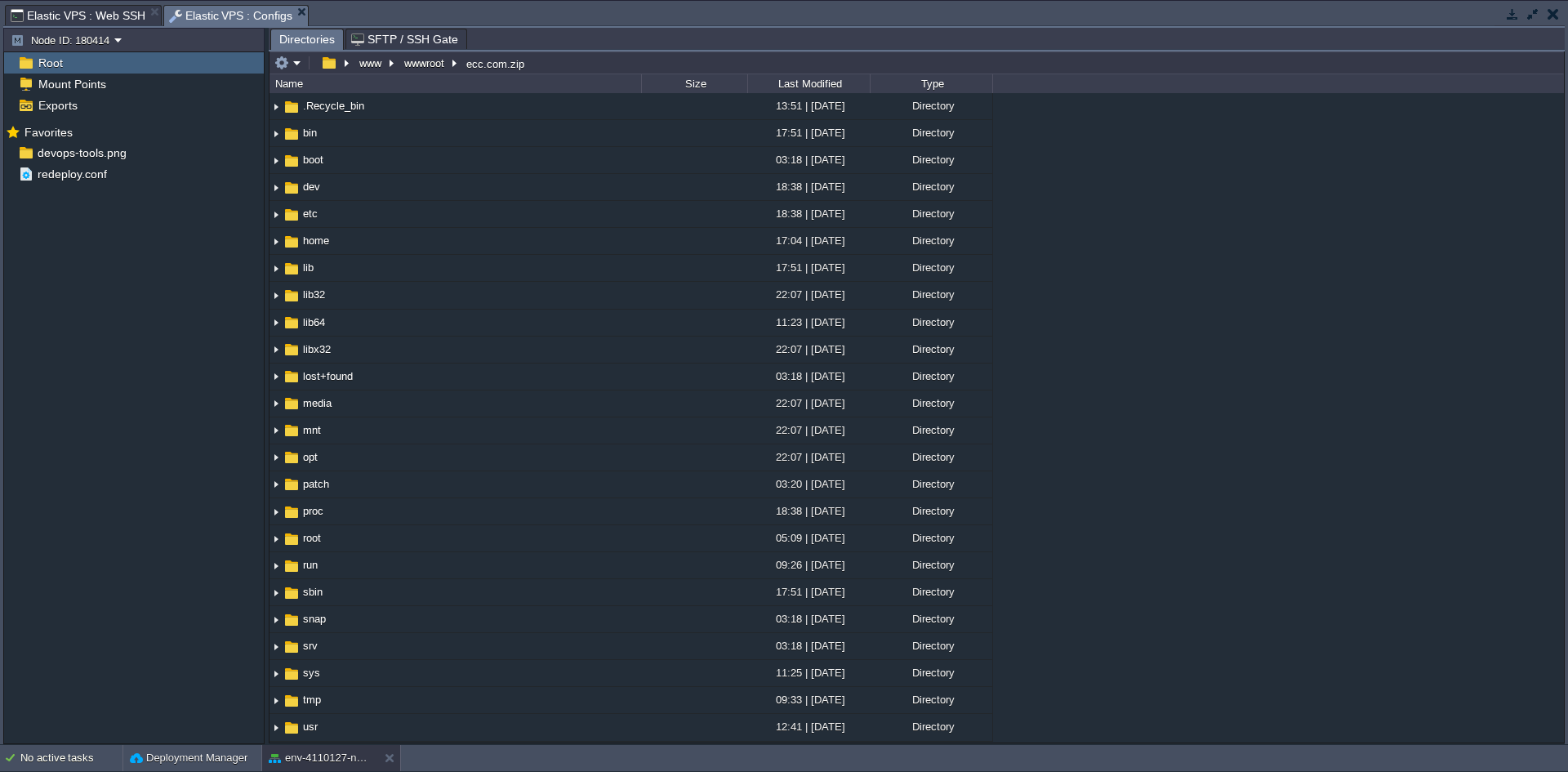
click at [69, 12] on span "Elastic VPS : Web SSH" at bounding box center [78, 16] width 135 height 20
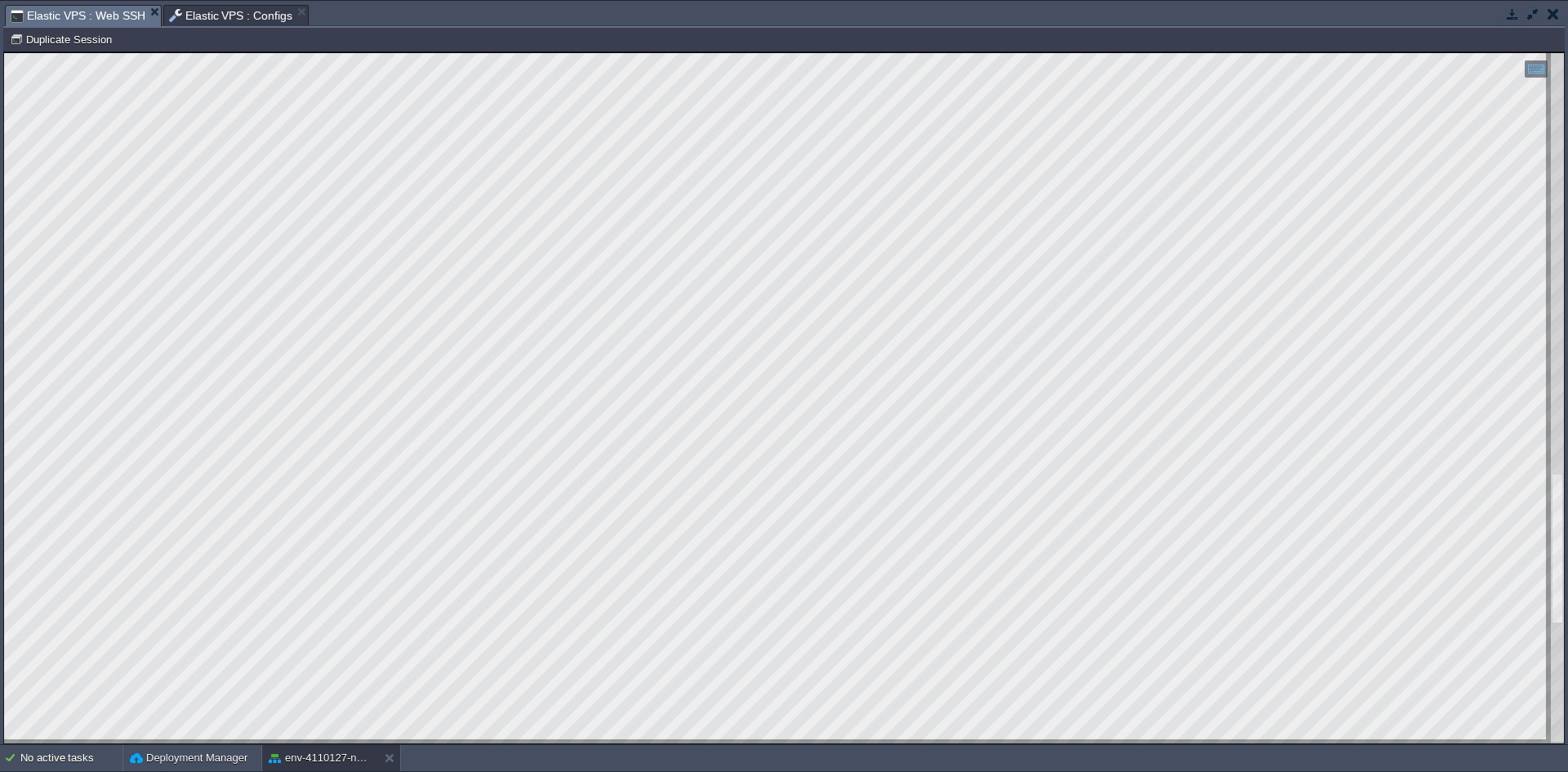
click at [4, 52] on html "Copy: Ctrl + Shift + C Paste: Ctrl + V Settings: Ctrl + Shift + Alt 0" at bounding box center [784, 52] width 1560 height 0
click at [322, 52] on html "Copy: Ctrl + Shift + C Paste: Ctrl + V Settings: Ctrl + Shift + Alt 0" at bounding box center [784, 52] width 1560 height 0
click at [333, 52] on html "Copy: Ctrl + Shift + C Paste: Ctrl + V Settings: Ctrl + Shift + Alt 0" at bounding box center [784, 52] width 1560 height 0
click at [4, 52] on html "Copy: Ctrl + Shift + C Paste: Ctrl + V Settings: Ctrl + Shift + Alt 0" at bounding box center [784, 52] width 1560 height 0
click at [483, 52] on html "Copy: Ctrl + Shift + C Paste: Ctrl + V Settings: Ctrl + Shift + Alt 0" at bounding box center [784, 52] width 1560 height 0
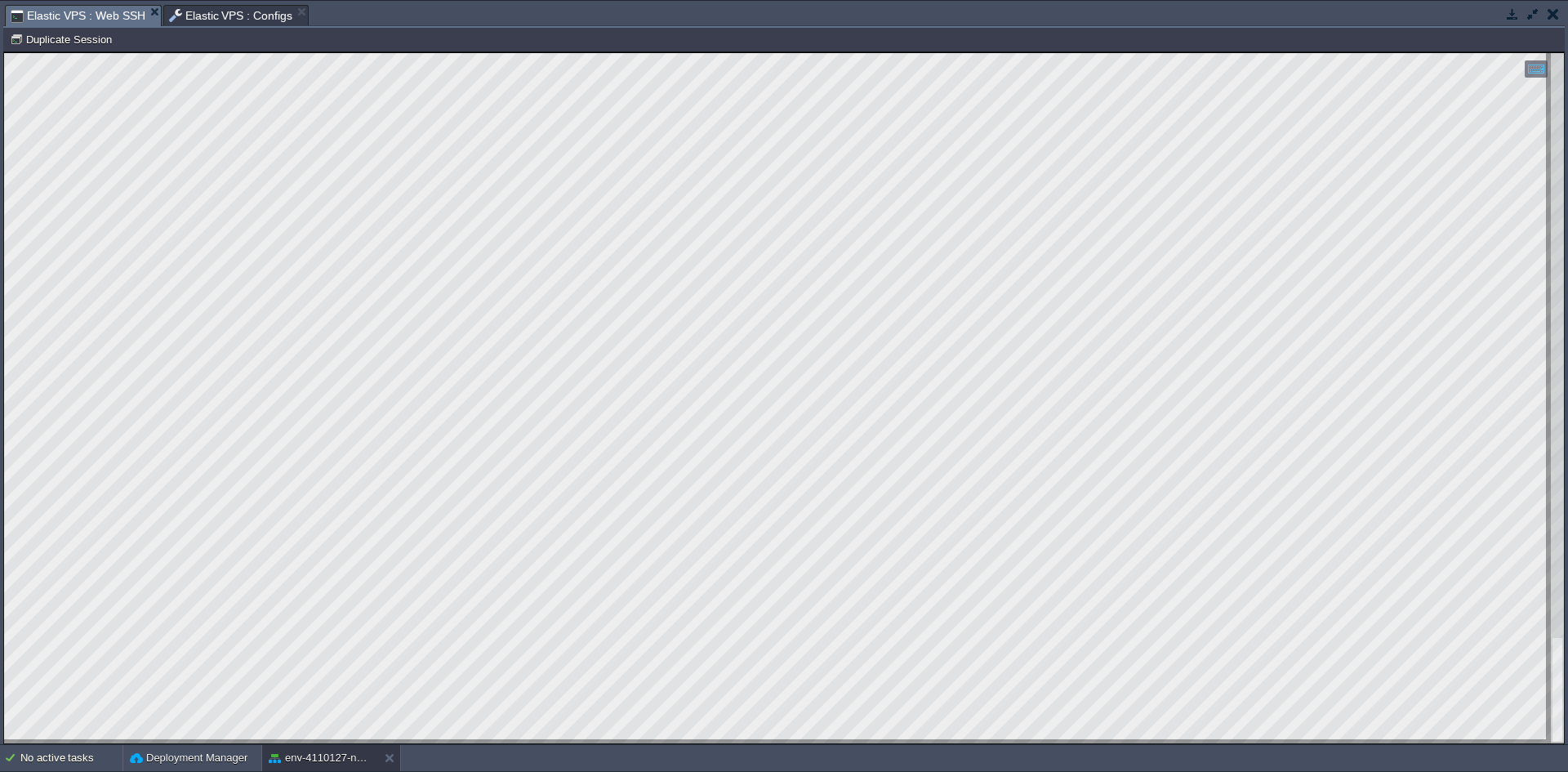
click at [208, 13] on span "Elastic VPS : Configs" at bounding box center [231, 16] width 124 height 20
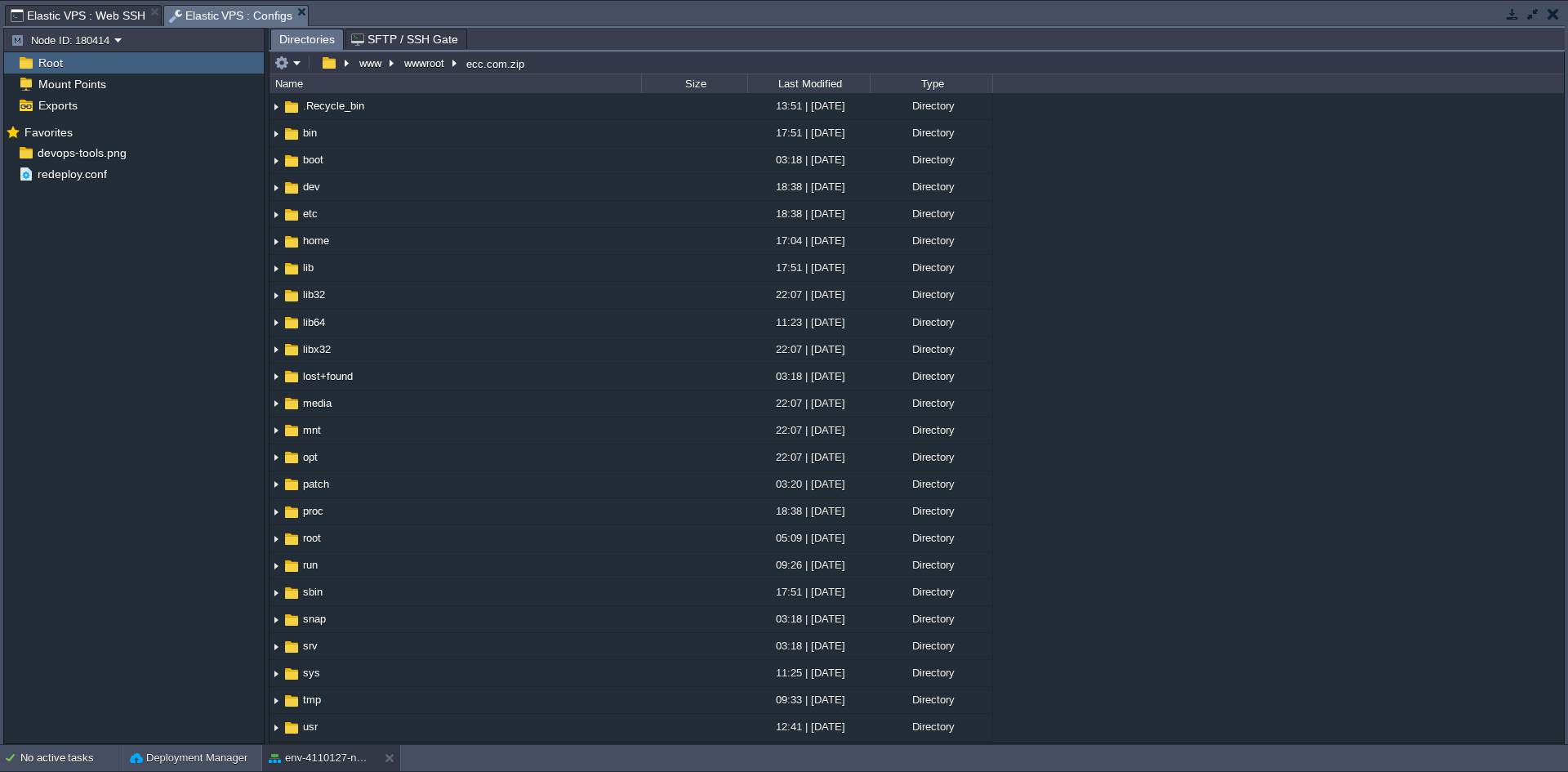
click at [1517, 18] on button "button" at bounding box center [1512, 14] width 15 height 15
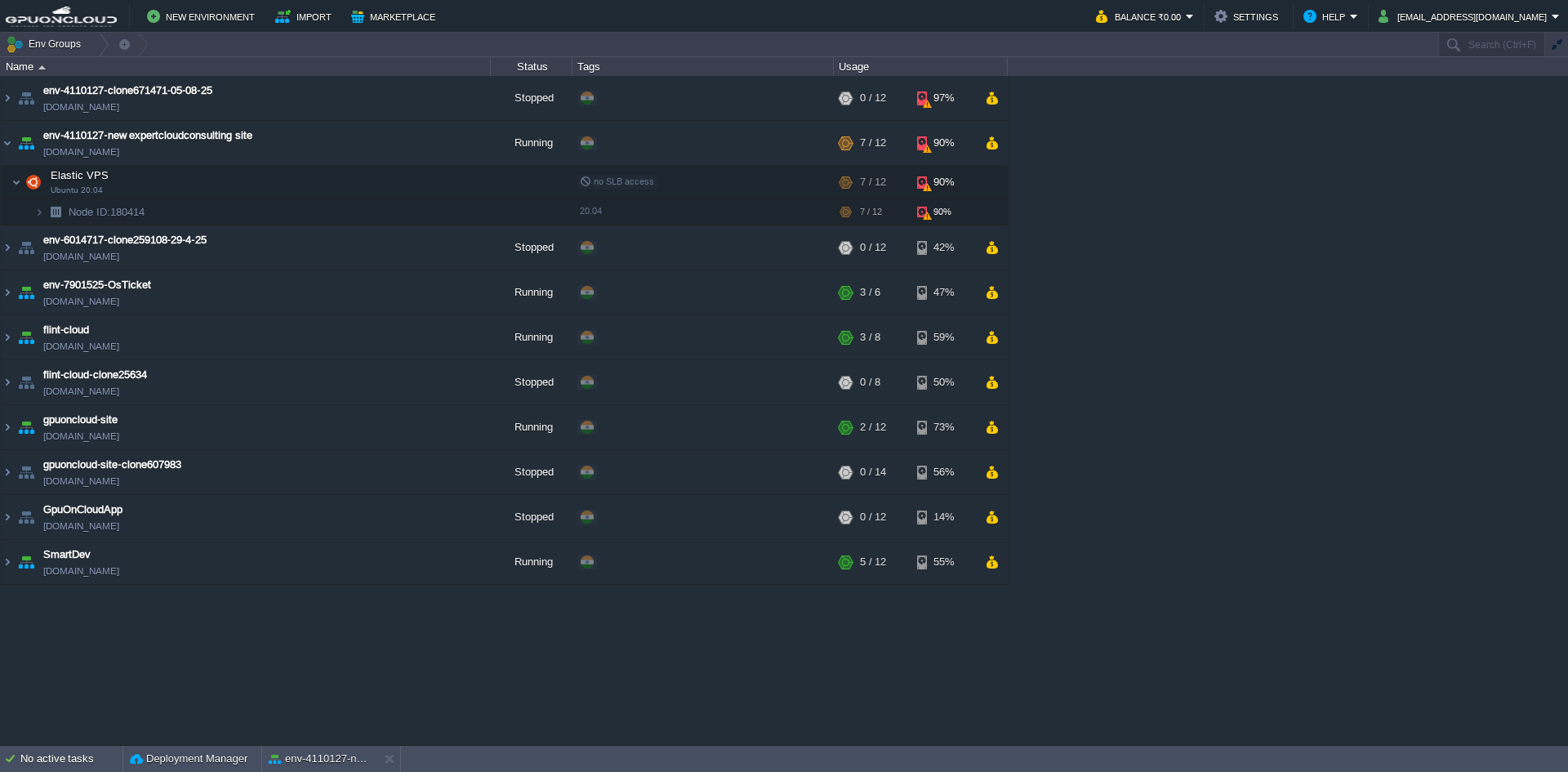
click at [833, 612] on div "env-4110127-clone671471-05-08-25 env-4110127-clone671471-05-08-25.in1.gpuonclou…" at bounding box center [784, 410] width 1568 height 669
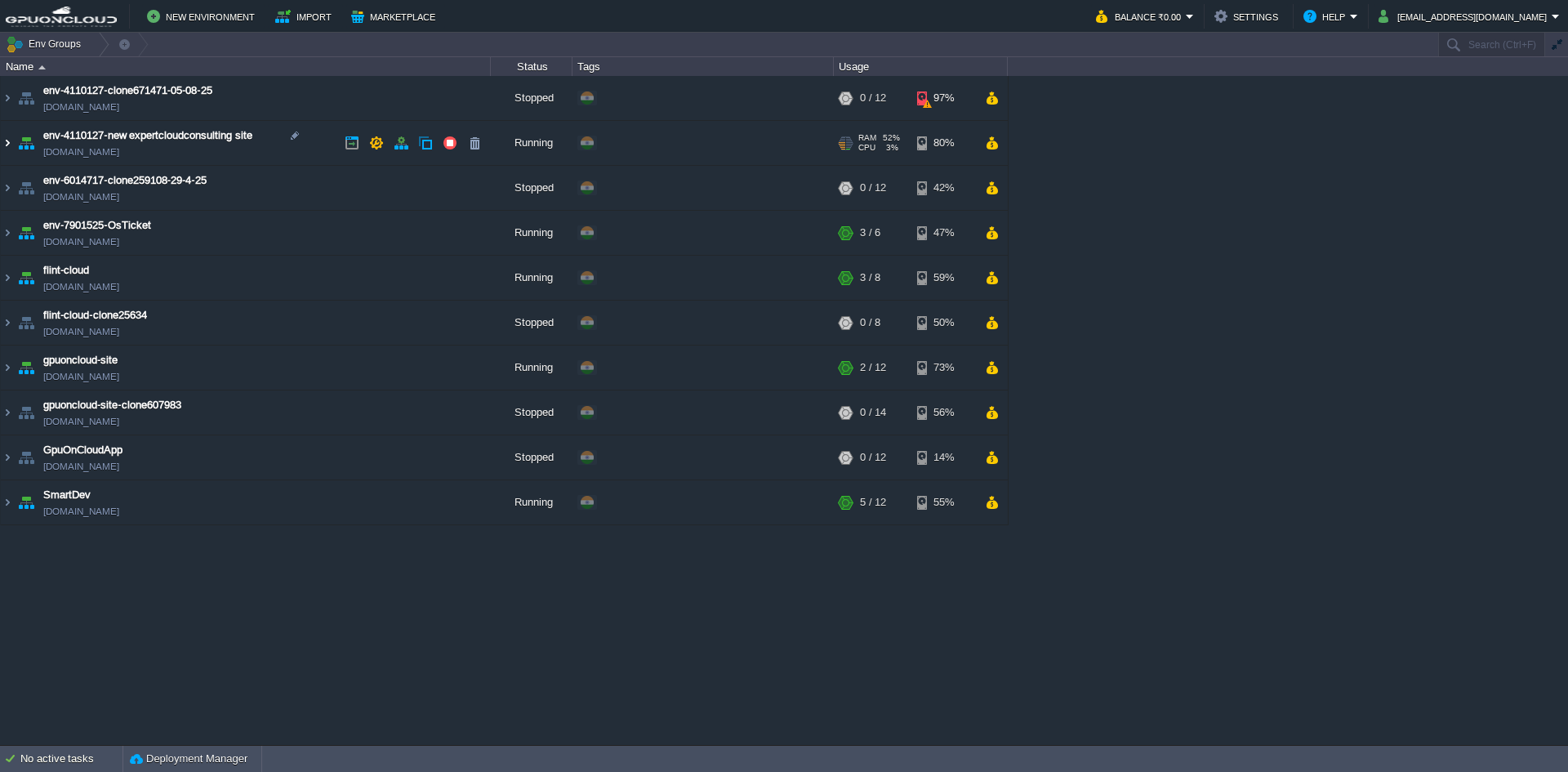
click at [7, 141] on img at bounding box center [7, 143] width 13 height 44
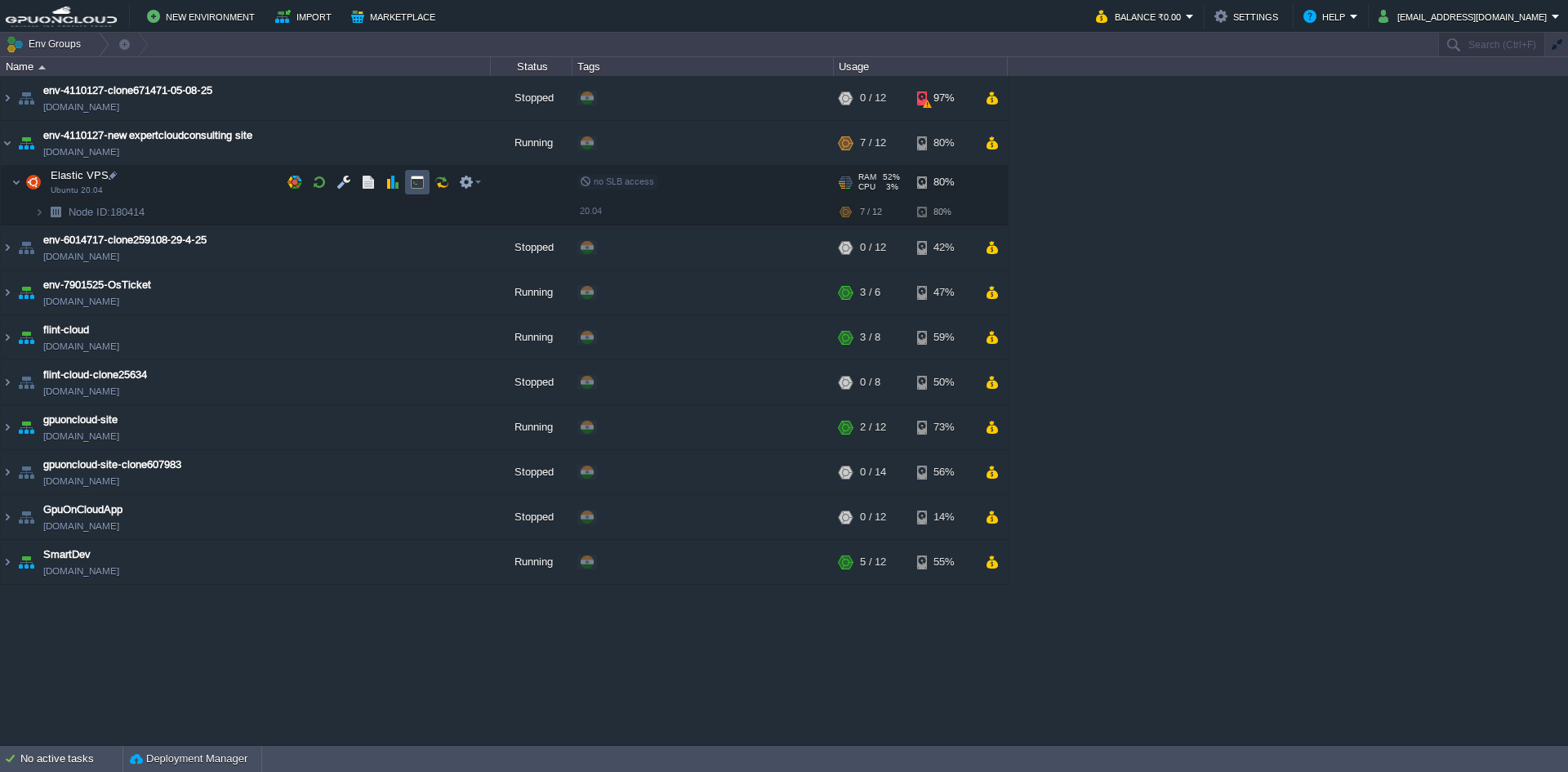
click at [415, 181] on button "button" at bounding box center [417, 182] width 15 height 15
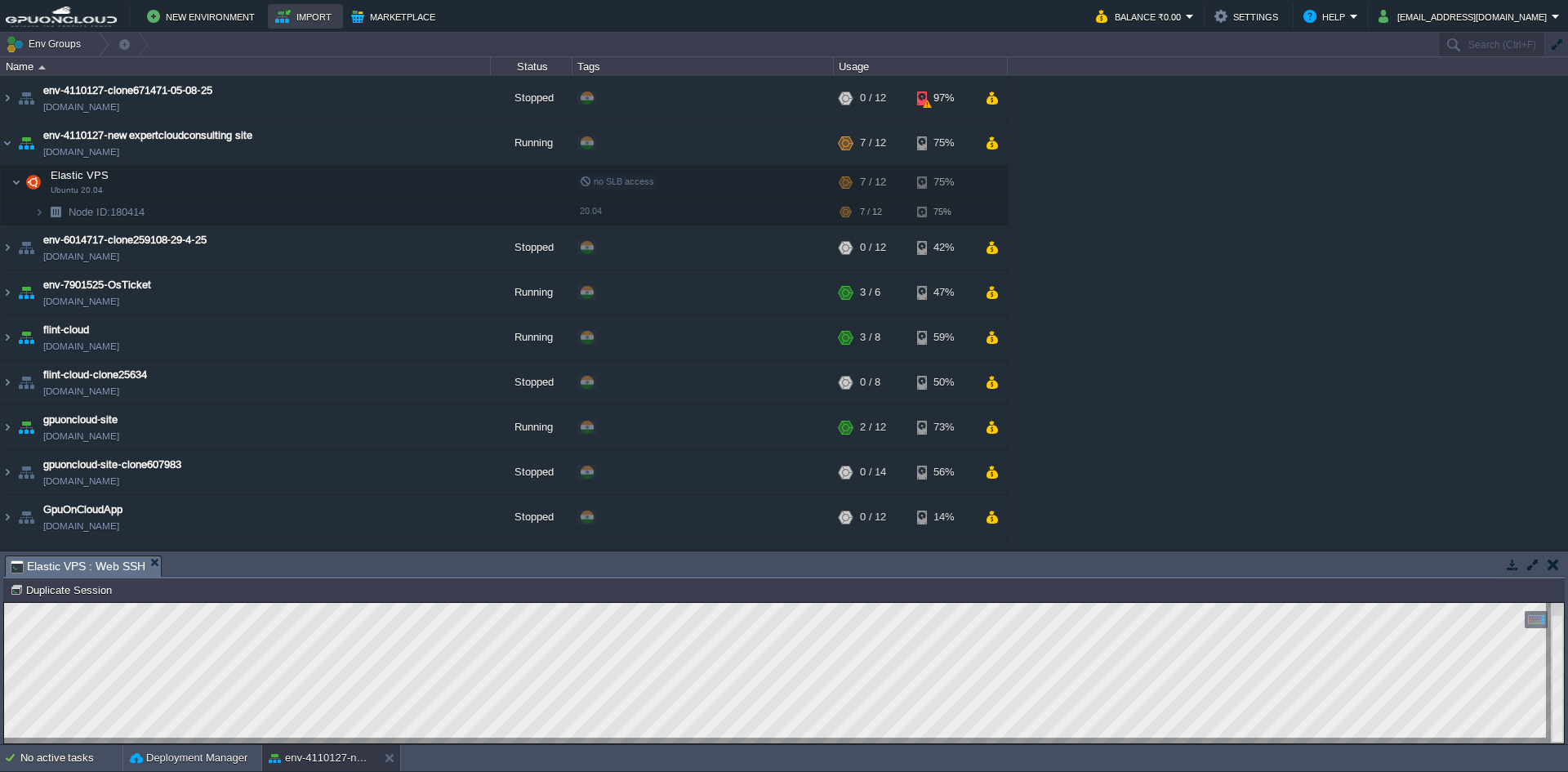
type input "#000000"
click at [1538, 566] on button "button" at bounding box center [1533, 564] width 15 height 15
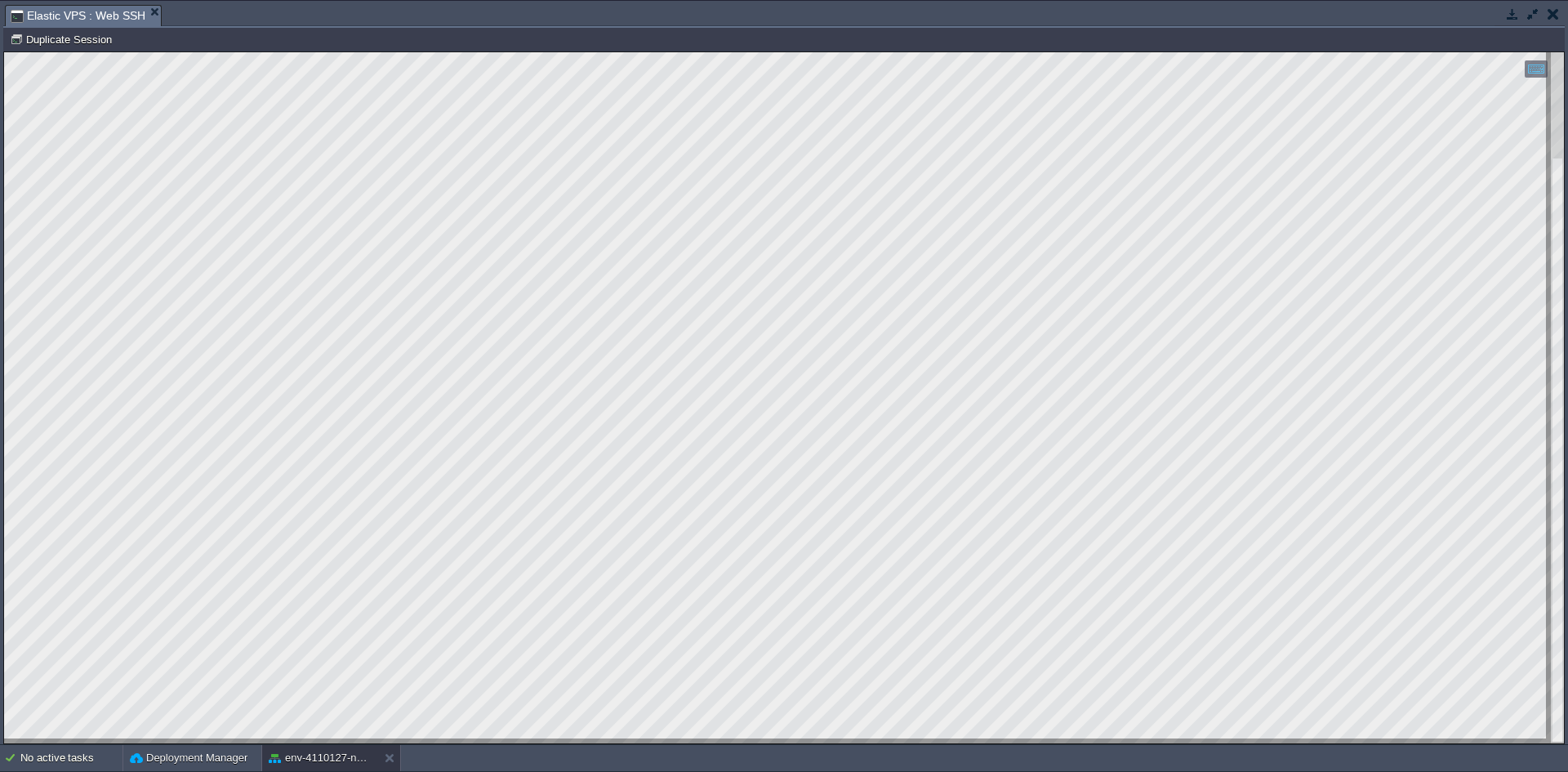
click at [318, 52] on html "Copy: Ctrl + Shift + C Paste: Ctrl + V Settings: Ctrl + Shift + Alt 0" at bounding box center [784, 52] width 1560 height 0
drag, startPoint x: 235, startPoint y: 739, endPoint x: 7, endPoint y: 609, distance: 262.5
click at [4, 52] on html "Copy: Ctrl + Shift + C Paste: Ctrl + V Settings: Ctrl + Shift + Alt 0" at bounding box center [784, 52] width 1560 height 0
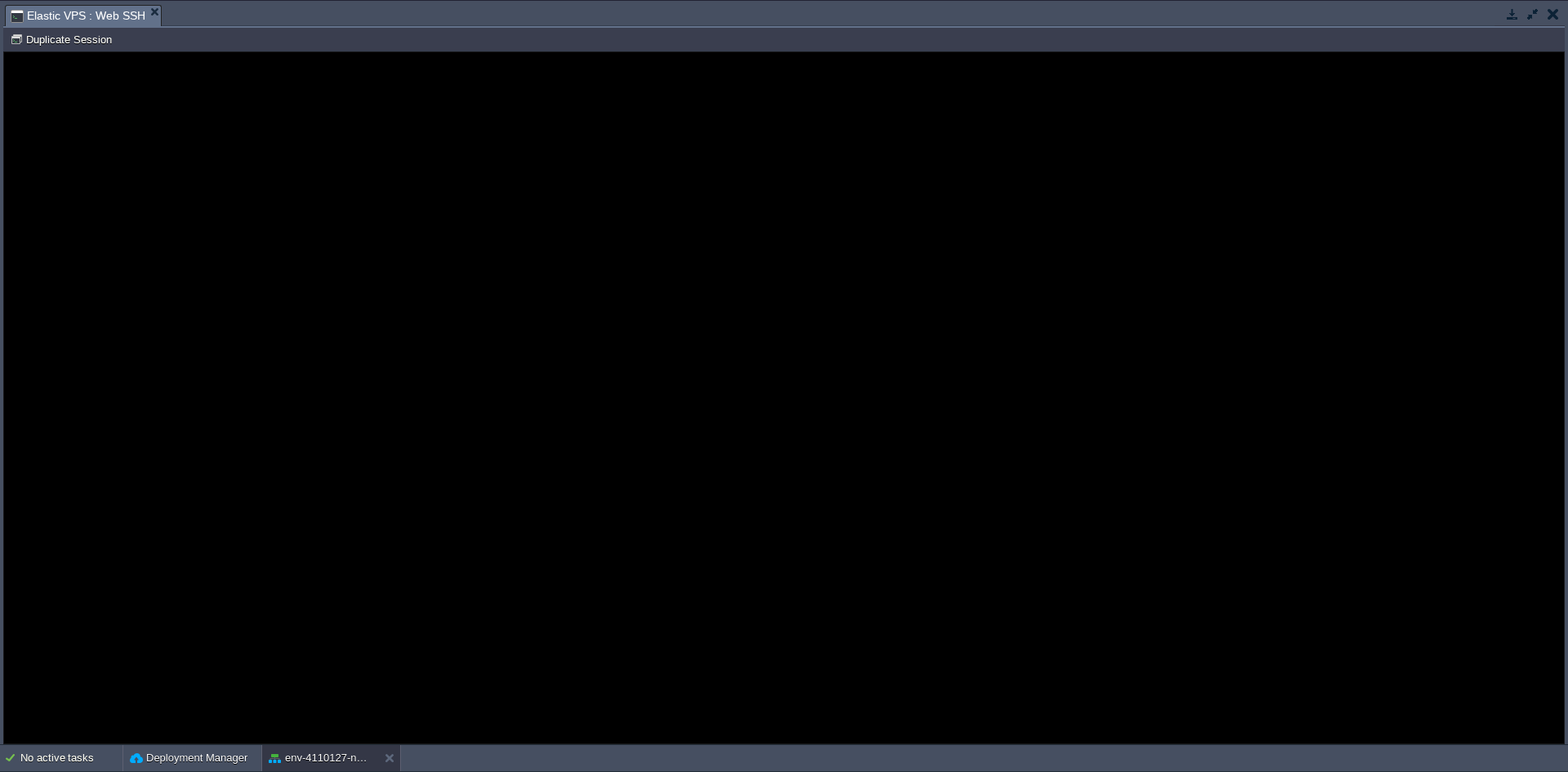
click at [1553, 13] on button "button" at bounding box center [1554, 14] width 12 height 15
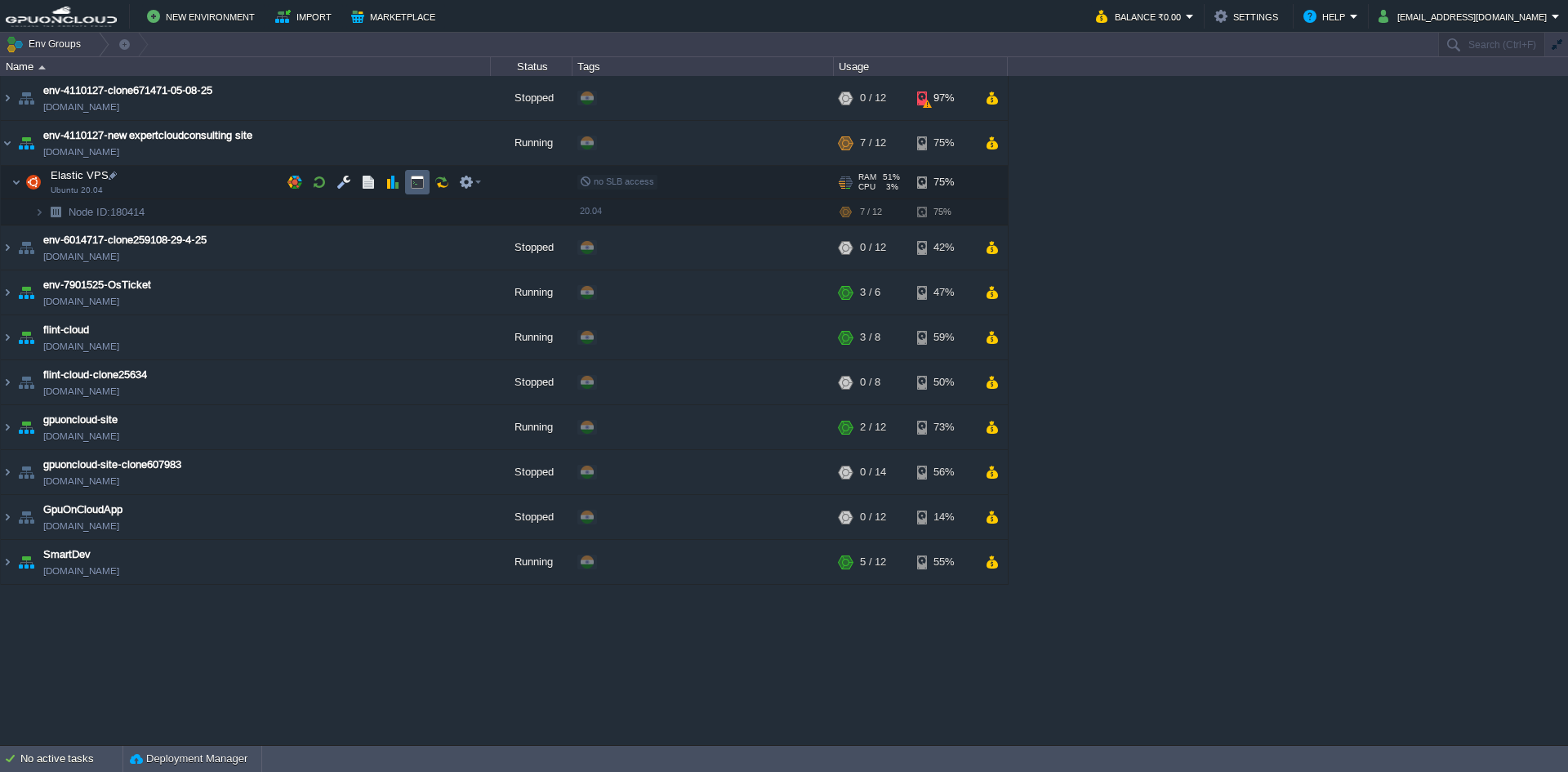
click at [418, 177] on button "button" at bounding box center [417, 182] width 15 height 15
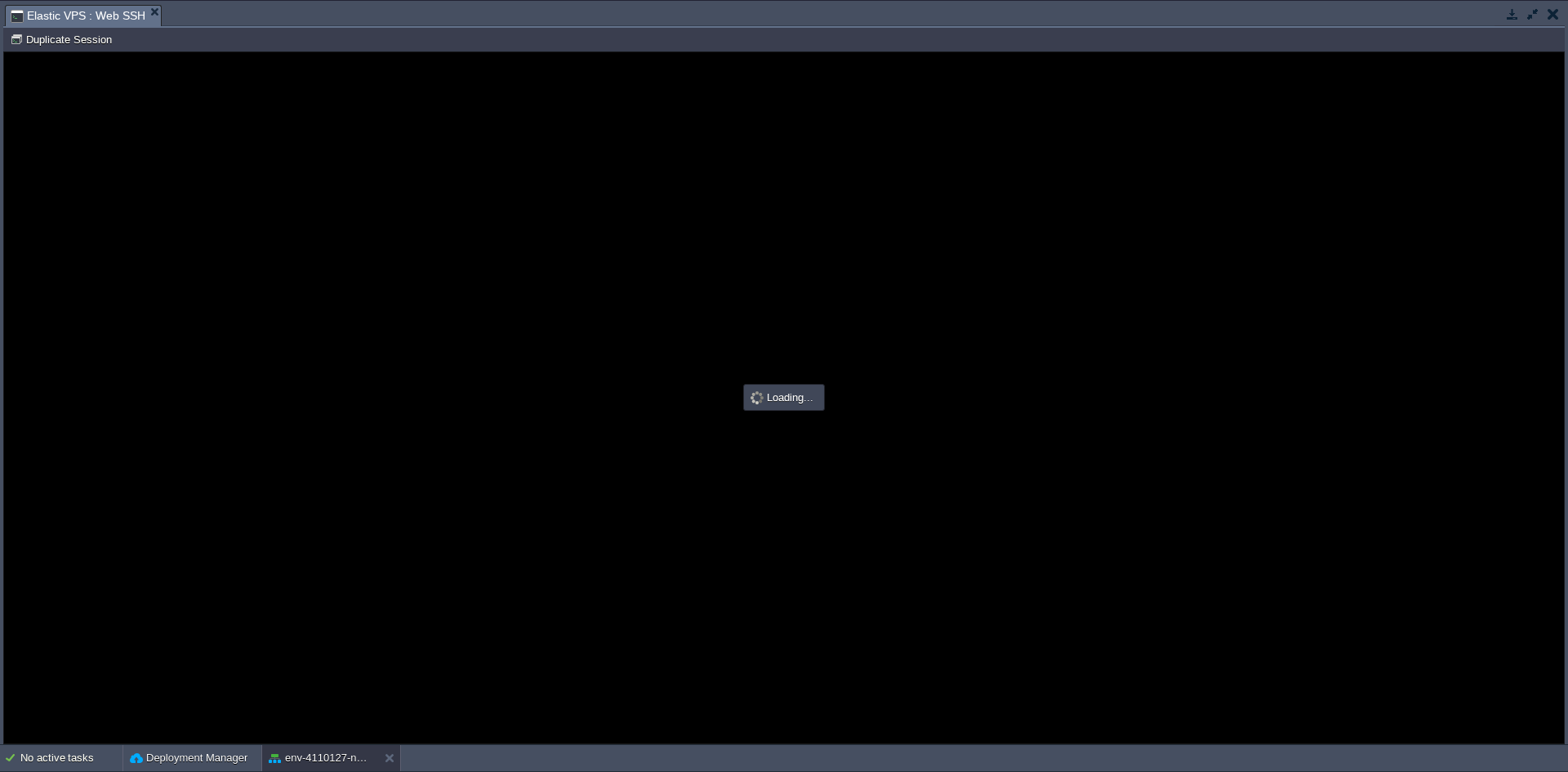
type input "#000000"
